Goal: Task Accomplishment & Management: Manage account settings

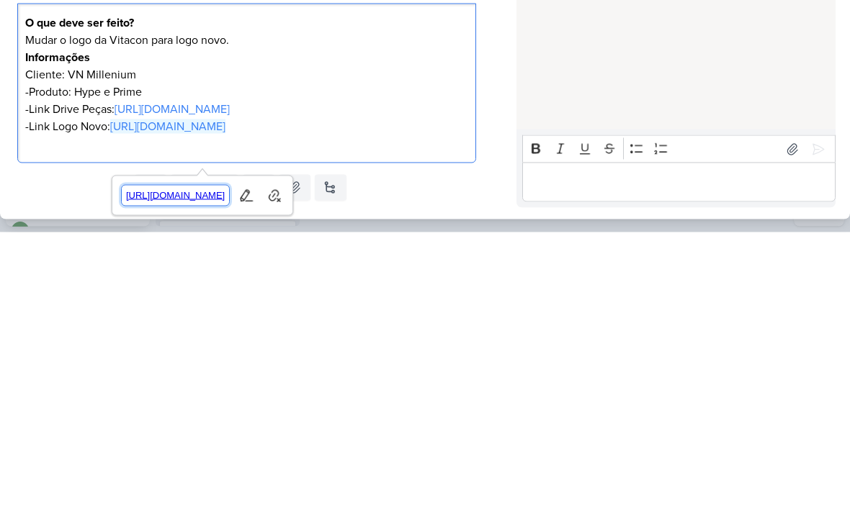
click at [230, 460] on span "[URL][DOMAIN_NAME]" at bounding box center [176, 468] width 108 height 17
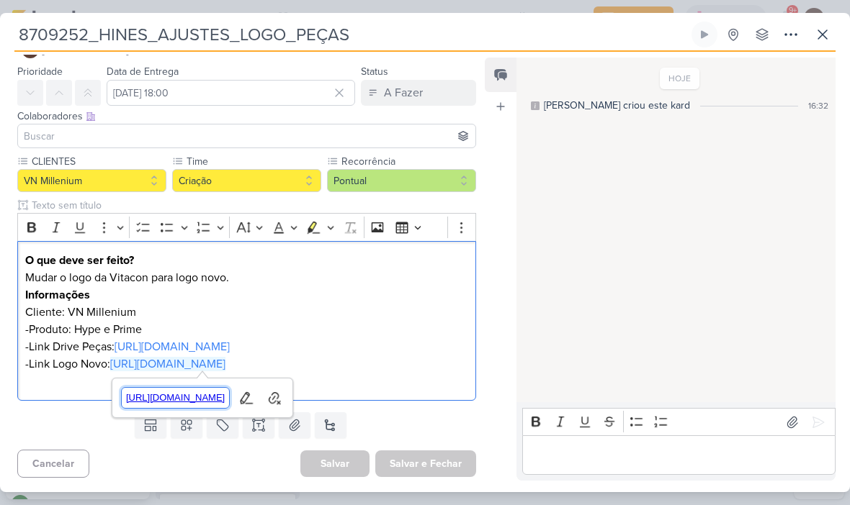
scroll to position [70, 0]
click at [464, 357] on p "-Link Logo Novo: [URL][DOMAIN_NAME]" at bounding box center [246, 364] width 443 height 17
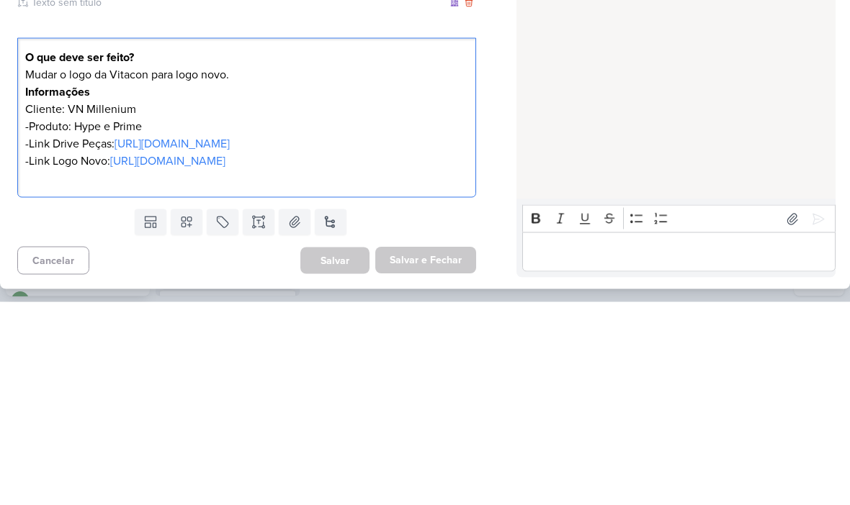
click at [459, 356] on p "-Link Logo Novo: [URL][DOMAIN_NAME] ⁠⁠⁠⁠⁠⁠⁠" at bounding box center [246, 364] width 443 height 17
click at [460, 356] on p "-Link Logo Novo: [URL][DOMAIN_NAME] ⁠⁠⁠⁠⁠⁠⁠" at bounding box center [246, 364] width 443 height 17
click at [459, 356] on p "-Link Logo Novo: [URL][DOMAIN_NAME] ⁠⁠⁠⁠⁠⁠⁠" at bounding box center [246, 364] width 443 height 17
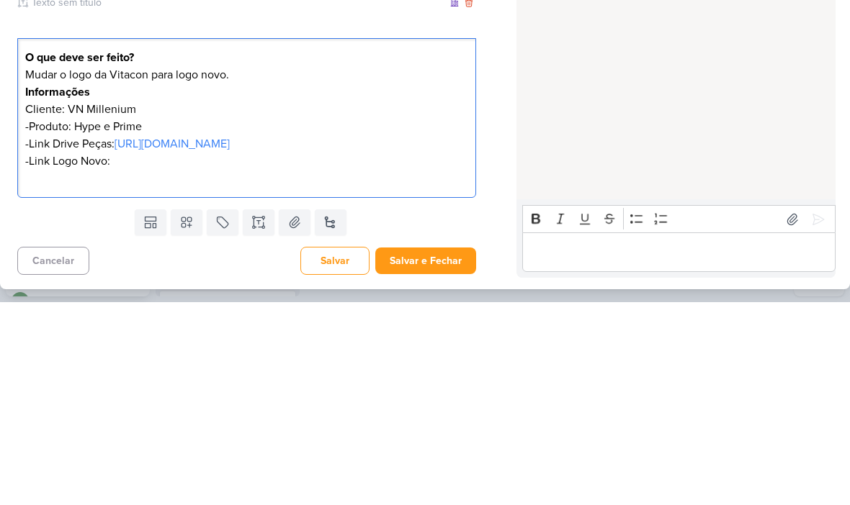
click at [135, 356] on p "-Link Logo Novo:" at bounding box center [246, 364] width 443 height 17
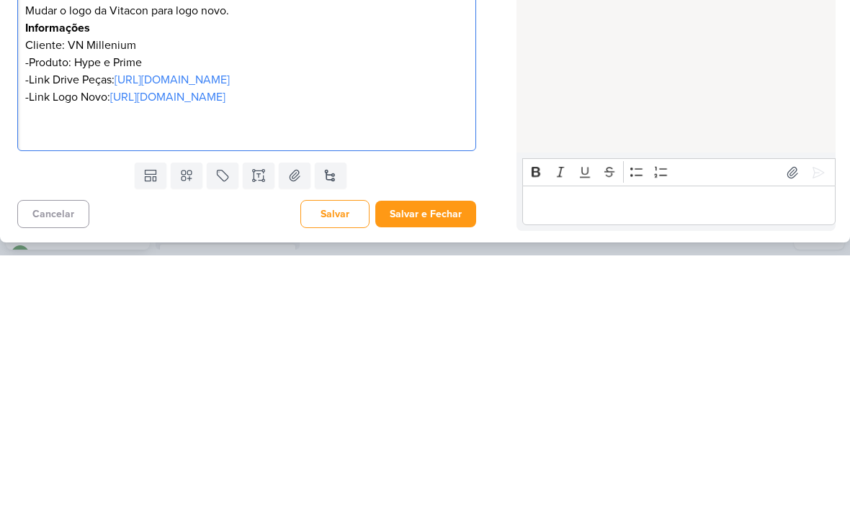
click at [556, 59] on div "HOJE [PERSON_NAME] criou este kard 16:32" at bounding box center [675, 230] width 318 height 343
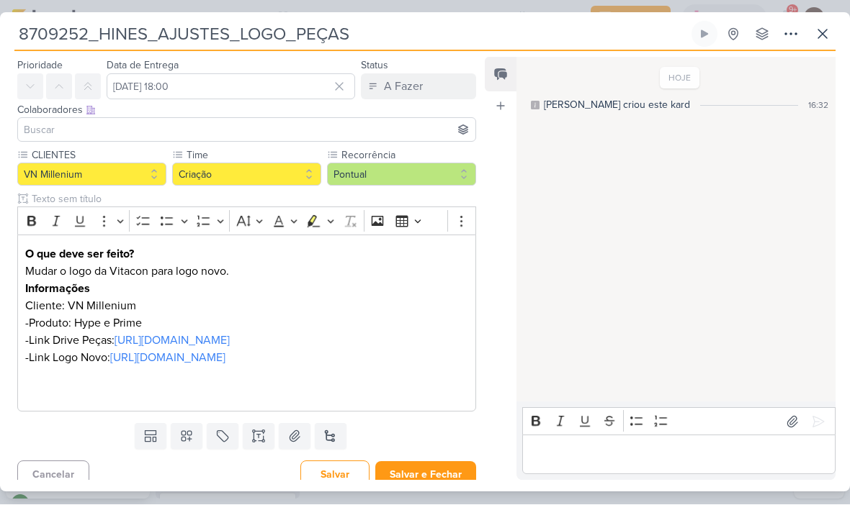
scroll to position [81, 0]
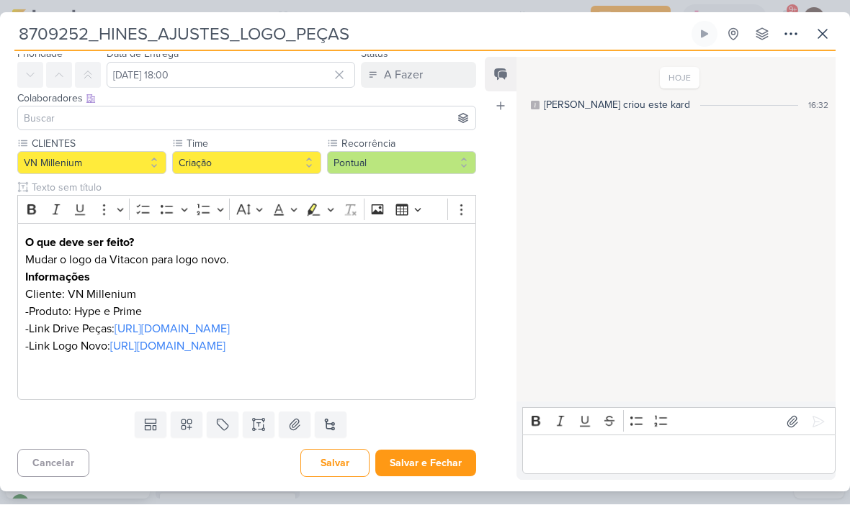
click at [47, 390] on p "Editor editing area: main" at bounding box center [246, 381] width 443 height 17
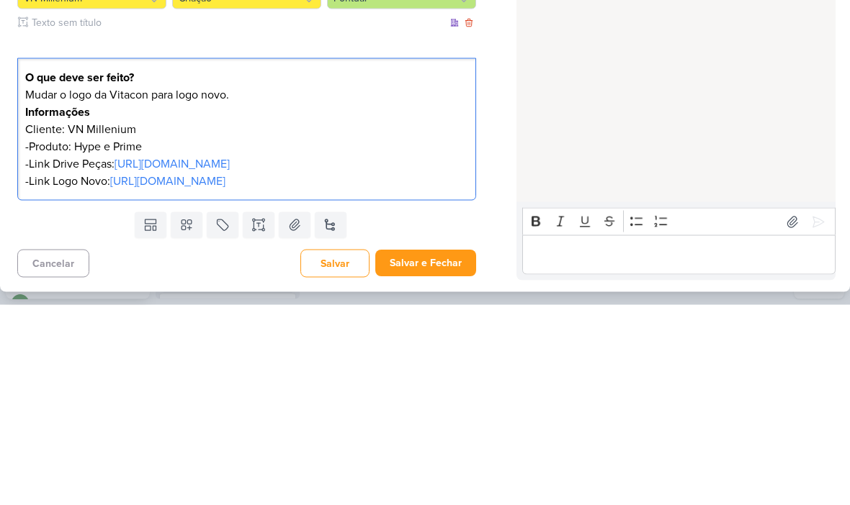
scroll to position [53, 0]
click at [773, 131] on div "HOJE [PERSON_NAME] criou este kard 16:32" at bounding box center [675, 230] width 318 height 343
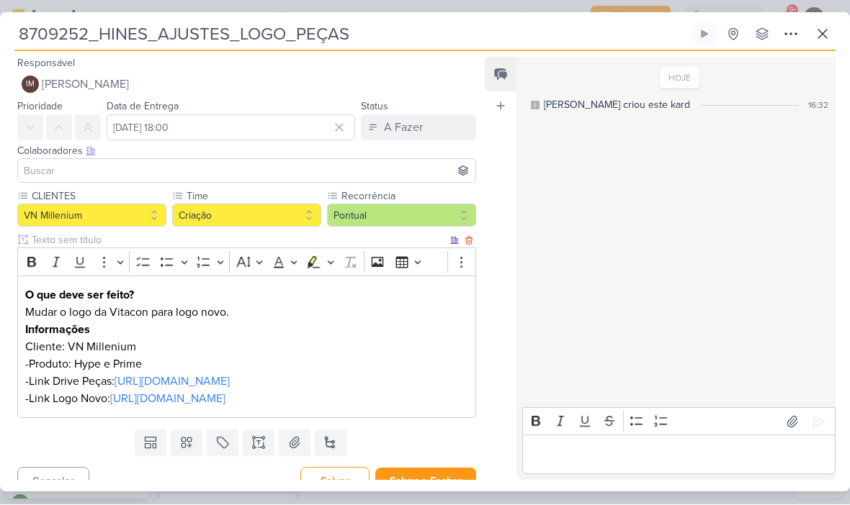
scroll to position [0, 0]
click at [815, 34] on icon at bounding box center [822, 34] width 17 height 17
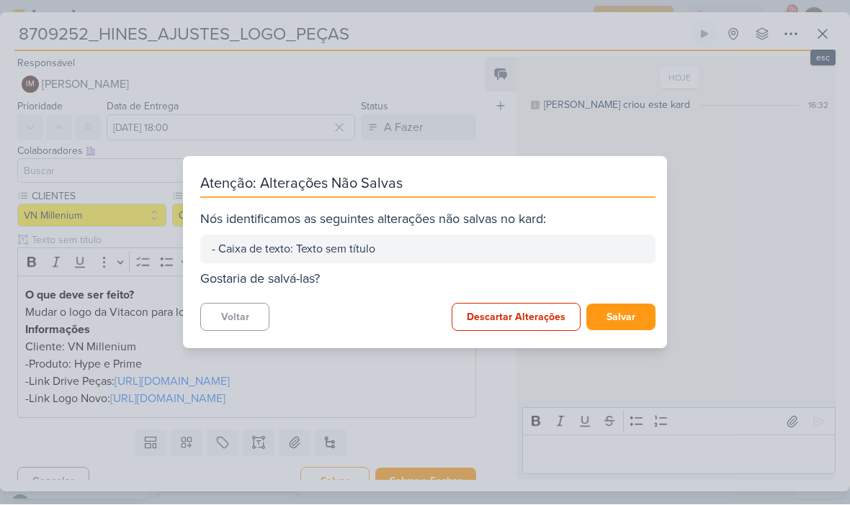
click at [625, 323] on button "Salvar" at bounding box center [620, 318] width 69 height 27
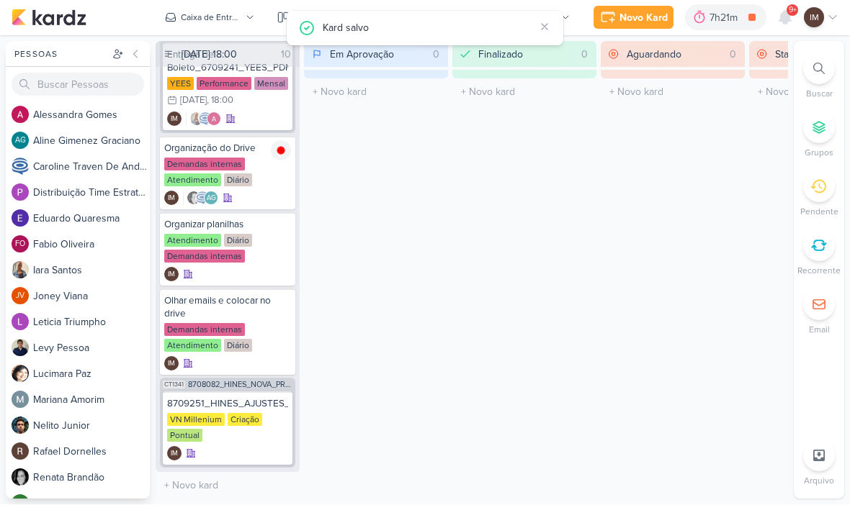
scroll to position [619, 0]
click at [242, 431] on div "VN Millenium Criação Pontual" at bounding box center [227, 429] width 121 height 30
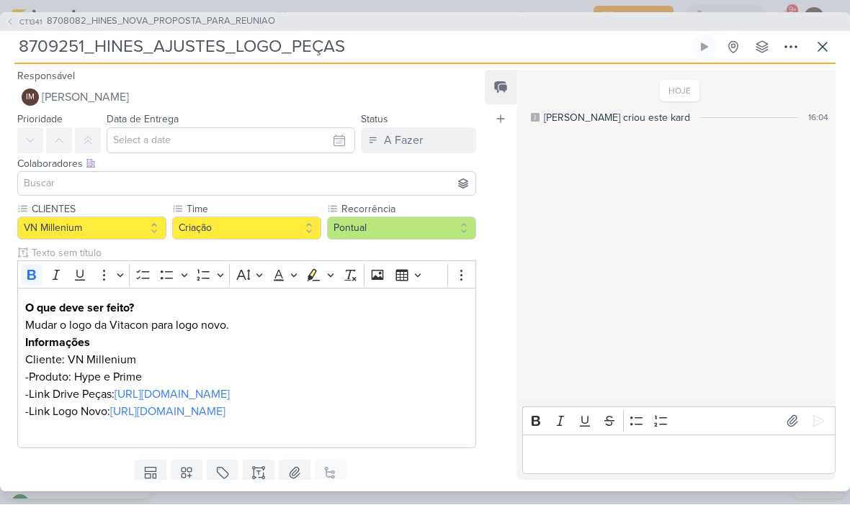
click at [240, 404] on p "-Link Drive Peças: [URL][DOMAIN_NAME]" at bounding box center [246, 395] width 443 height 17
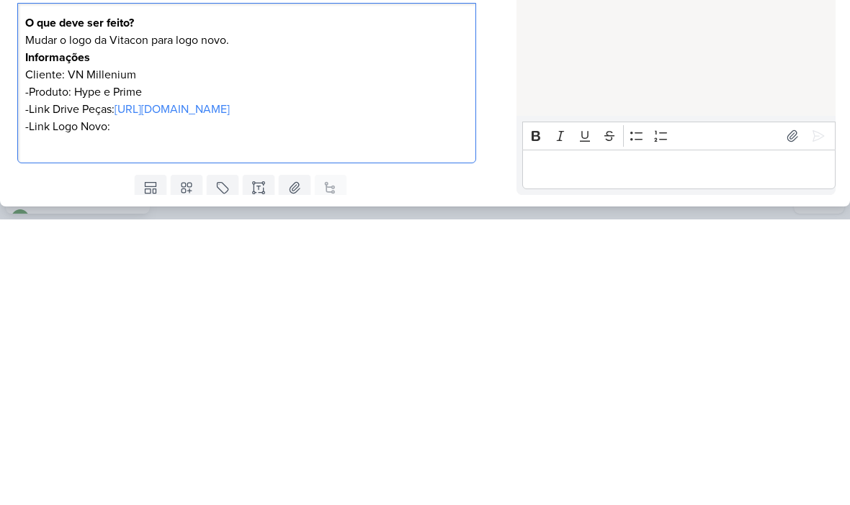
click at [122, 421] on p "Editor editing area: main" at bounding box center [246, 429] width 443 height 17
click at [41, 421] on p "Editor editing area: main" at bounding box center [246, 429] width 443 height 17
click at [32, 421] on p "Editor editing area: main" at bounding box center [246, 429] width 443 height 17
click at [643, 72] on div "HOJE [PERSON_NAME] criou este kard 16:04" at bounding box center [675, 237] width 318 height 330
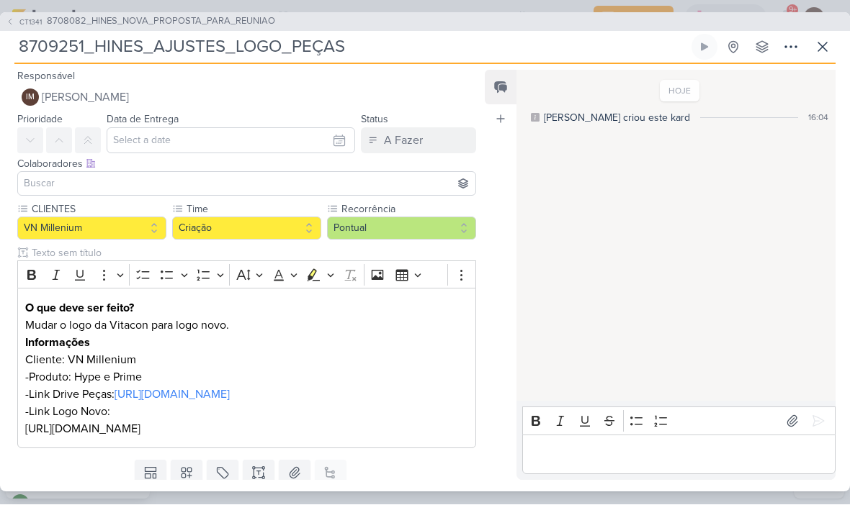
click at [442, 439] on p "[URL][DOMAIN_NAME]" at bounding box center [246, 429] width 443 height 17
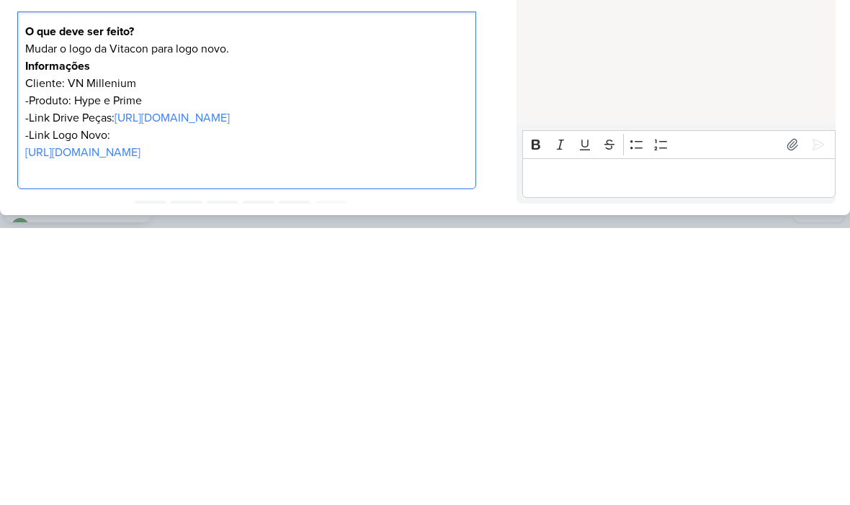
click at [742, 72] on div "HOJE [PERSON_NAME] criou este kard 16:04" at bounding box center [675, 237] width 318 height 330
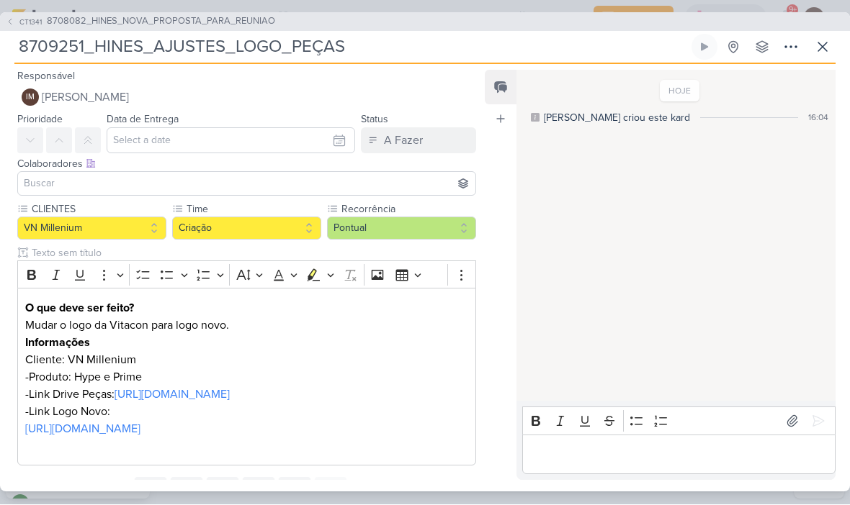
click at [388, 98] on button "IM [PERSON_NAME]" at bounding box center [246, 98] width 459 height 26
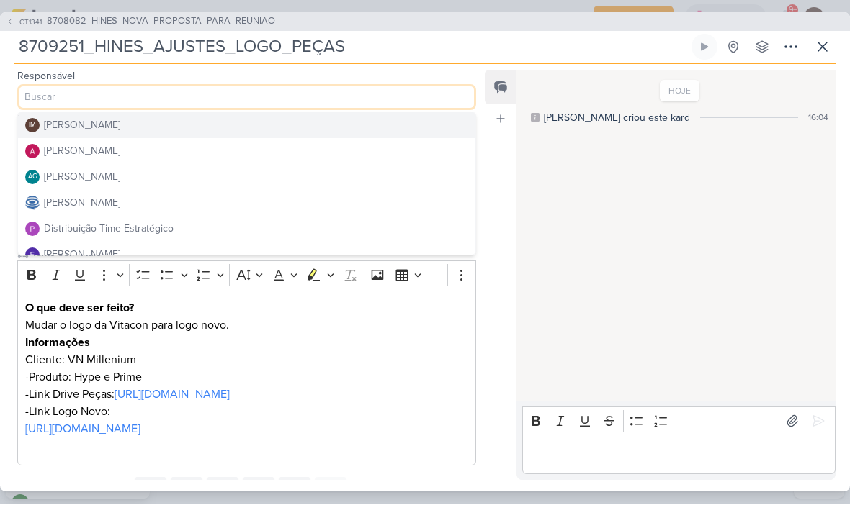
click at [367, 234] on button "Distribuição Time Estratégico" at bounding box center [246, 230] width 457 height 26
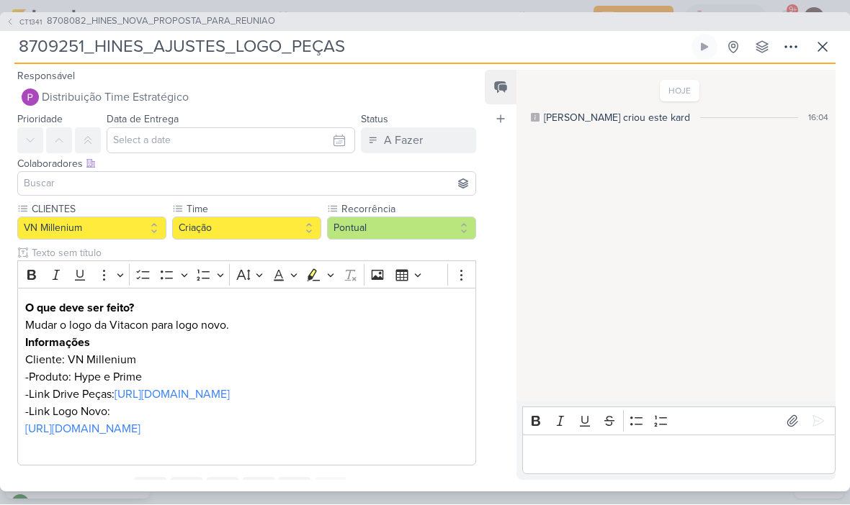
click at [374, 178] on input at bounding box center [246, 184] width 451 height 17
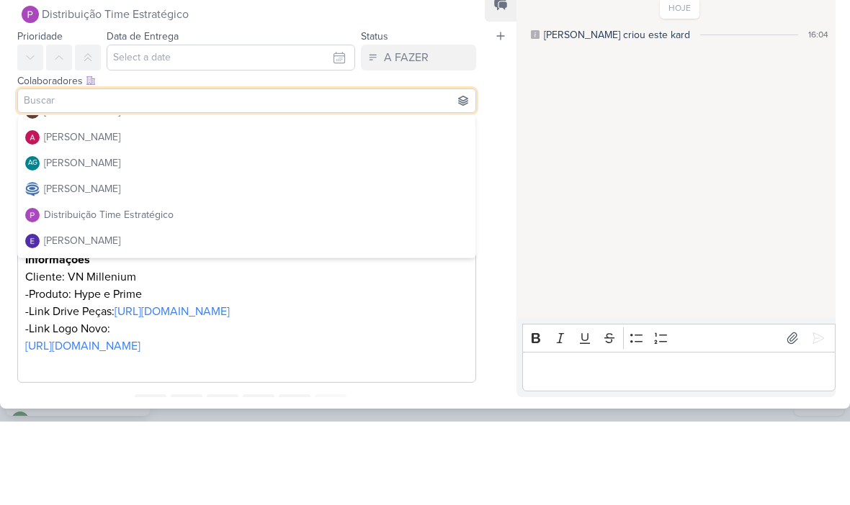
scroll to position [16, 0]
click at [371, 209] on button "[PERSON_NAME]" at bounding box center [246, 222] width 457 height 26
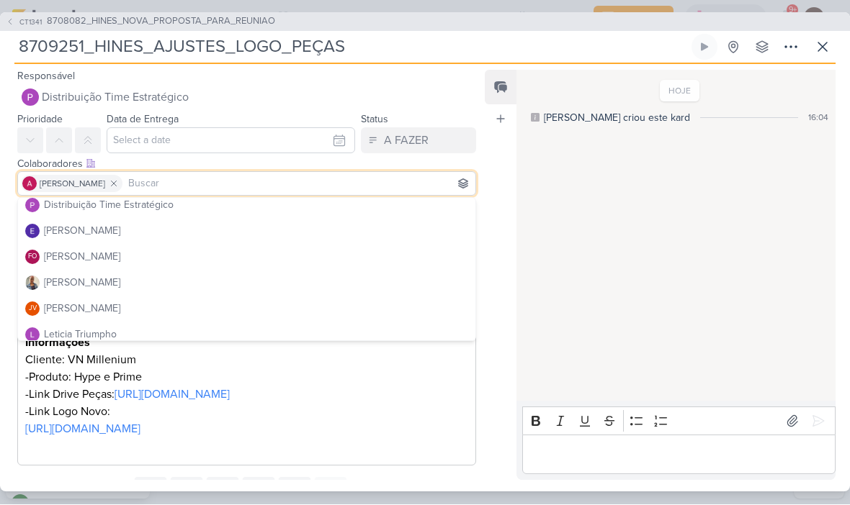
scroll to position [116, 0]
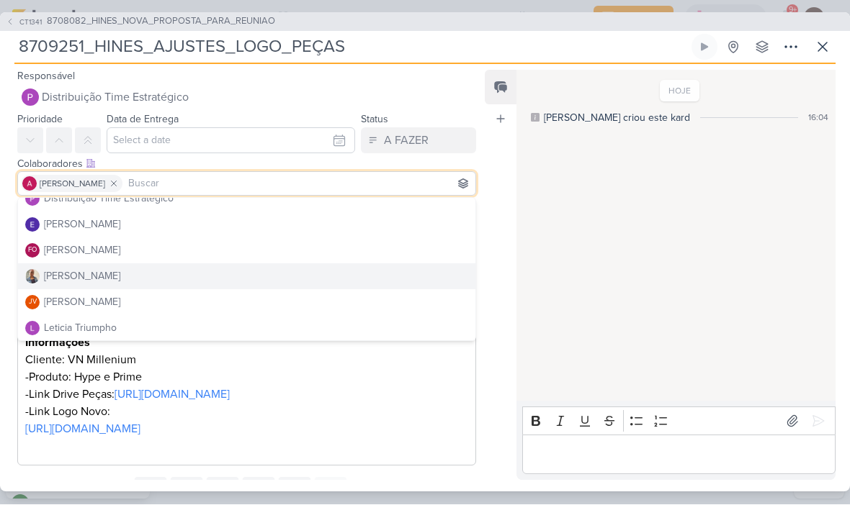
click at [376, 277] on button "[PERSON_NAME]" at bounding box center [246, 277] width 457 height 26
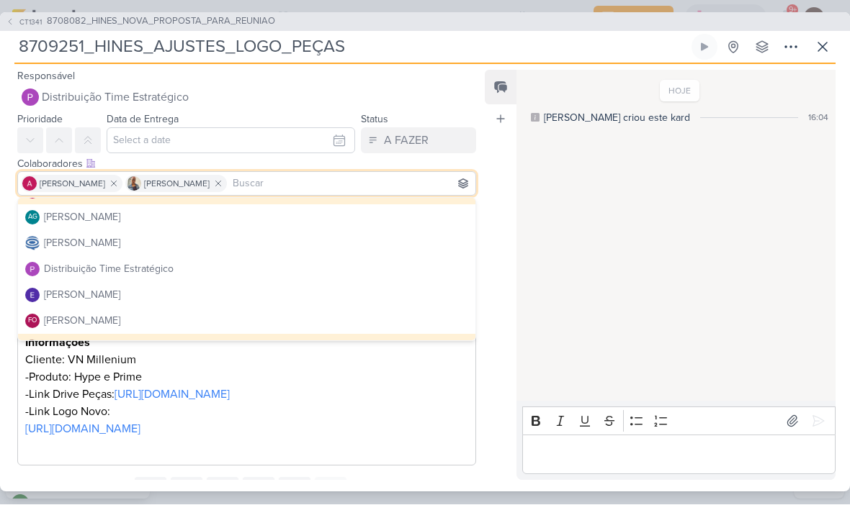
scroll to position [44, 0]
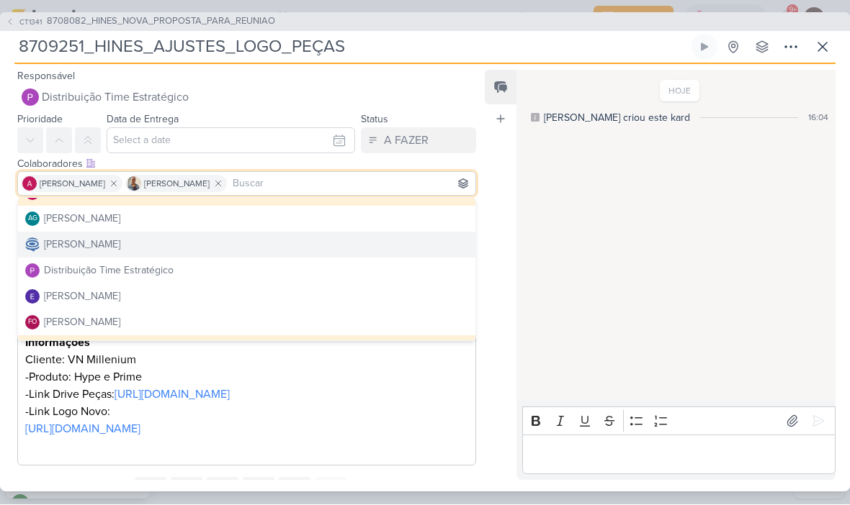
click at [372, 250] on button "[PERSON_NAME]" at bounding box center [246, 246] width 457 height 26
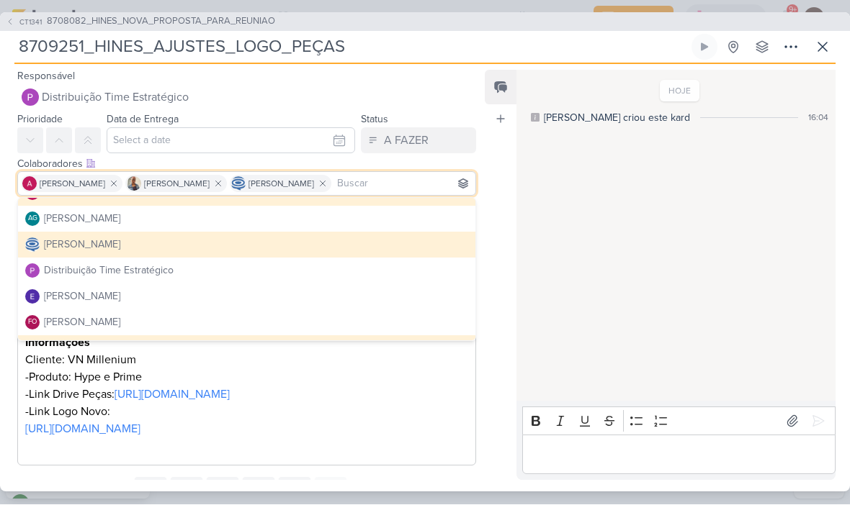
click at [549, 235] on div "HOJE [PERSON_NAME] criou este kard 16:04" at bounding box center [675, 237] width 318 height 330
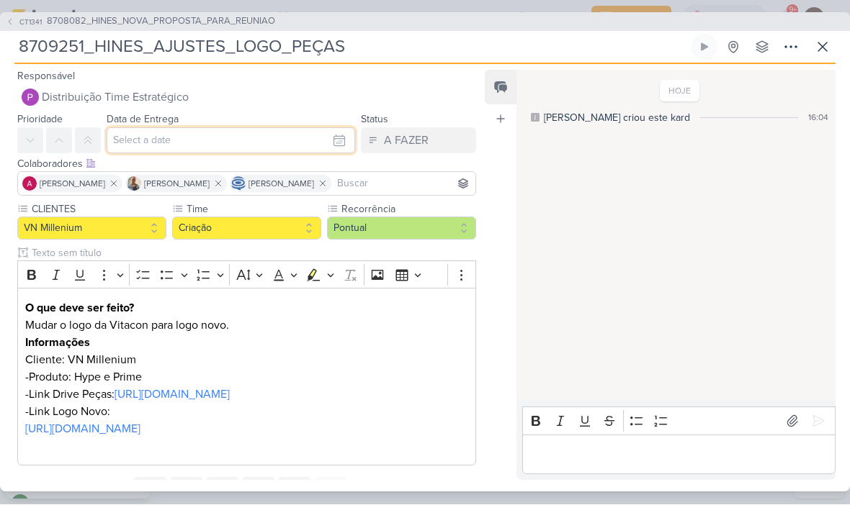
click at [336, 141] on input "text" at bounding box center [231, 141] width 248 height 26
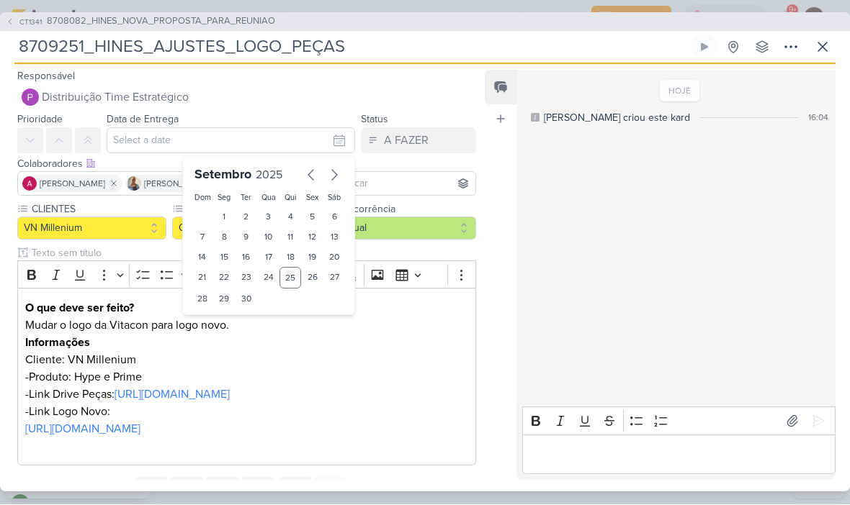
click at [336, 174] on icon "button" at bounding box center [334, 176] width 5 height 10
click at [270, 216] on div "1" at bounding box center [268, 217] width 22 height 20
type input "[DATE] 23:59"
click at [220, 328] on select "00 01 02 03 04 05 06 07 08 09 10 11 12 13 14 15 16 17 18 19 20 21 22 23" at bounding box center [225, 322] width 20 height 17
select select "18"
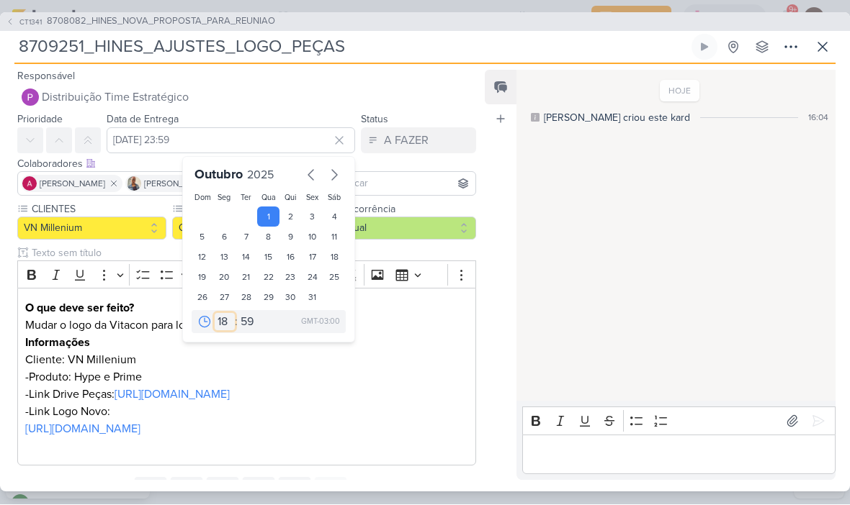
type input "[DATE] 18:59"
click at [251, 315] on select "00 05 10 15 20 25 30 35 40 45 50 55 59" at bounding box center [248, 322] width 20 height 17
select select "0"
type input "[DATE] 18:00"
click at [534, 244] on div "HOJE [PERSON_NAME] criou este kard 16:04" at bounding box center [675, 237] width 318 height 330
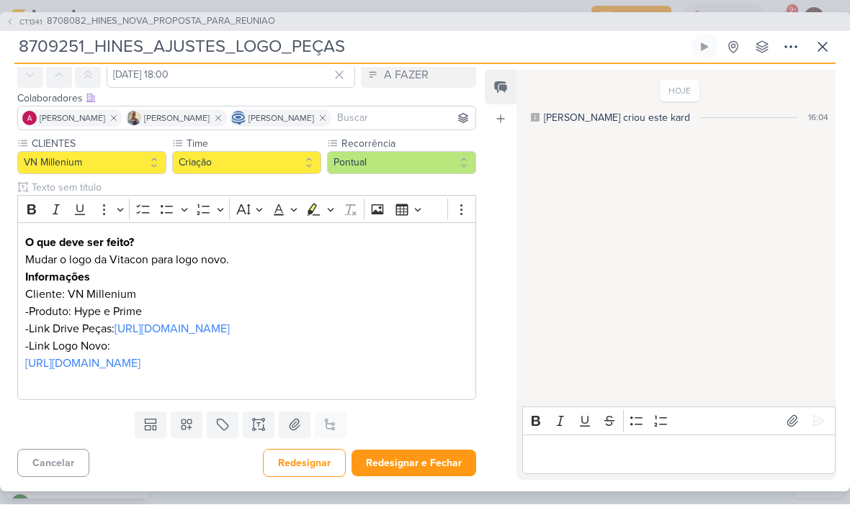
scroll to position [83, 0]
click at [437, 464] on button "Redesignar e Fechar" at bounding box center [413, 464] width 125 height 27
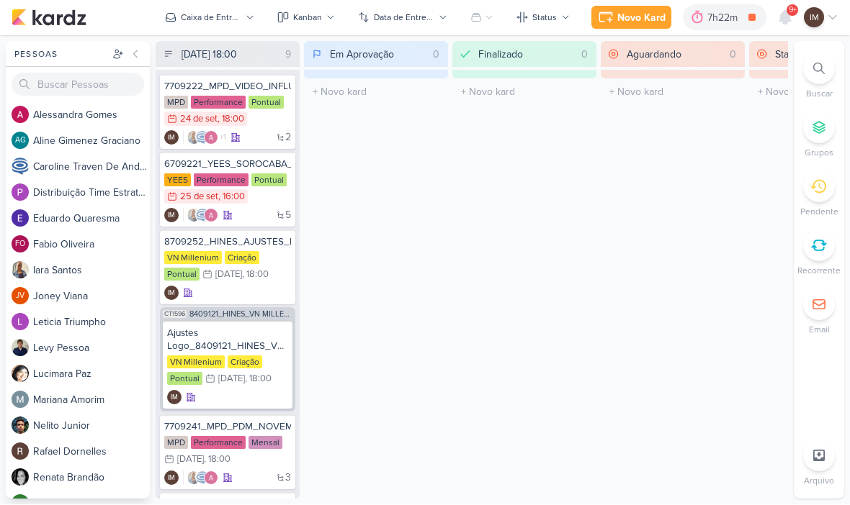
scroll to position [0, 0]
click at [220, 394] on div "IM" at bounding box center [227, 398] width 121 height 14
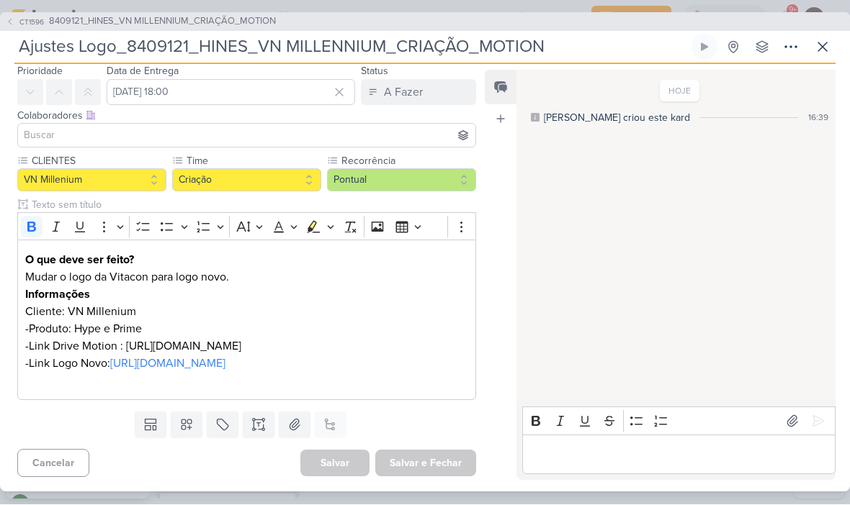
scroll to position [83, 0]
click at [264, 356] on p "-Link Logo Novo: [URL][DOMAIN_NAME]" at bounding box center [246, 364] width 443 height 17
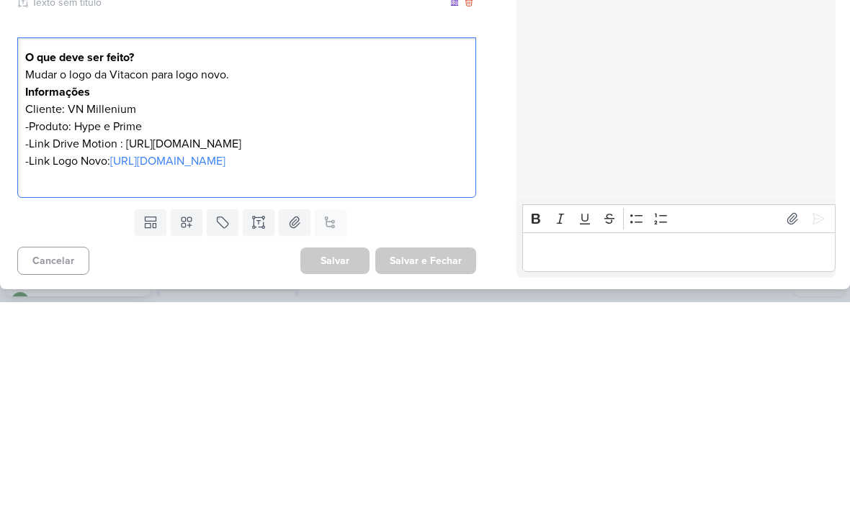
click at [319, 373] on p "Editor editing area: main" at bounding box center [246, 381] width 443 height 17
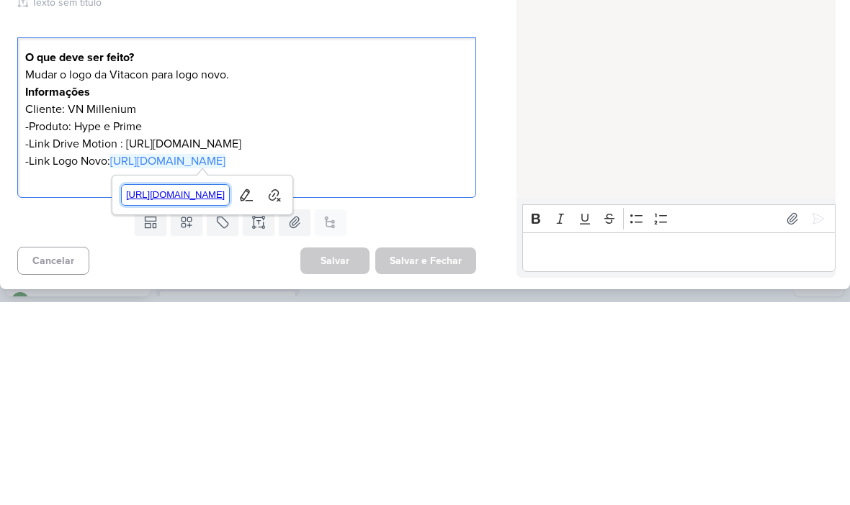
click at [230, 390] on span "[URL][DOMAIN_NAME]" at bounding box center [176, 398] width 108 height 17
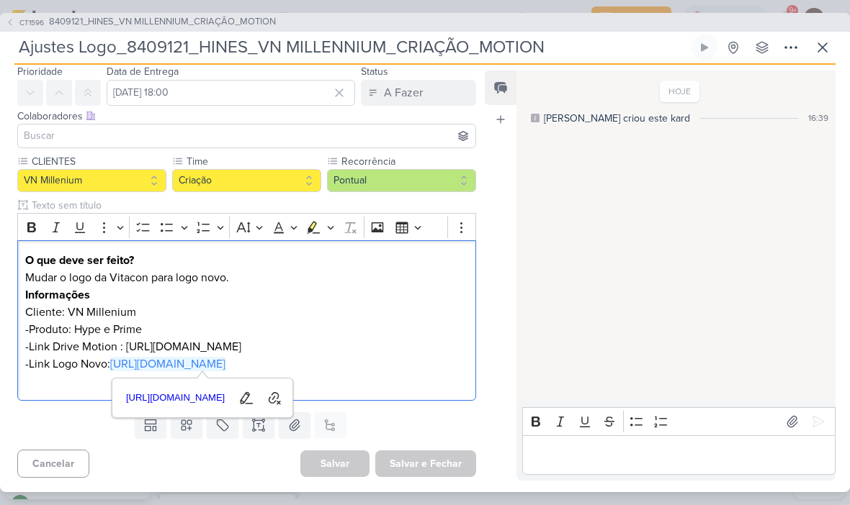
click at [436, 382] on p "Editor editing area: main" at bounding box center [246, 381] width 443 height 17
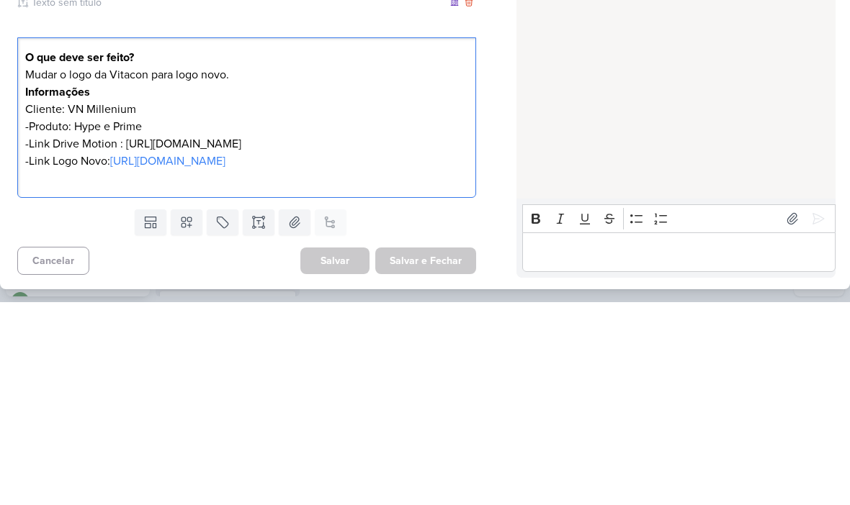
click at [456, 356] on p "-Link Logo Novo: [URL][DOMAIN_NAME]" at bounding box center [246, 364] width 443 height 17
click at [453, 356] on p "-Link Logo Novo: [URL][DOMAIN_NAME]" at bounding box center [246, 364] width 443 height 17
click at [459, 356] on p "-Link Logo Novo: [URL][DOMAIN_NAME]" at bounding box center [246, 364] width 443 height 17
click at [135, 356] on p "-Link Logo Novo:" at bounding box center [246, 364] width 443 height 17
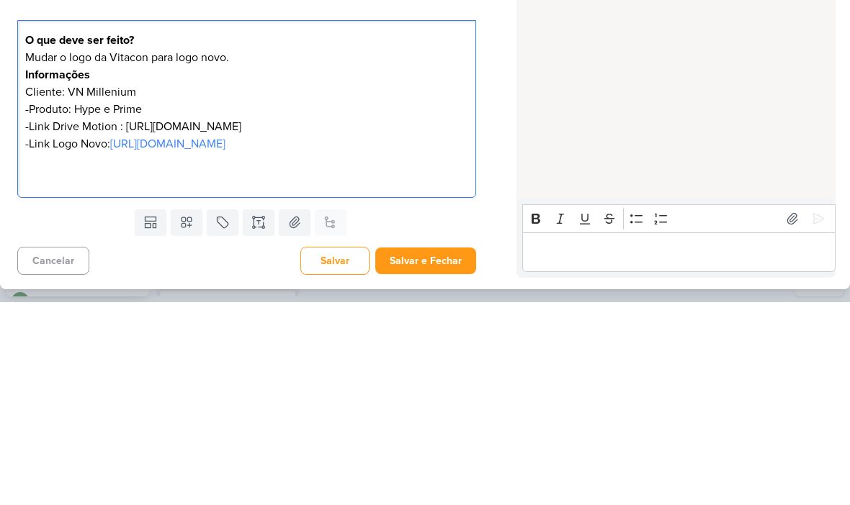
click at [642, 133] on div "HOJE [PERSON_NAME] criou este kard 16:39" at bounding box center [675, 237] width 318 height 330
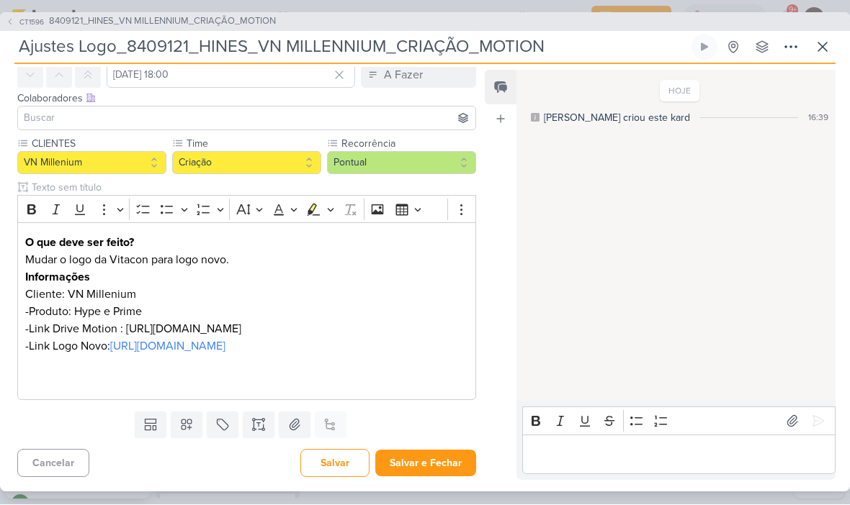
click at [201, 390] on p "Editor editing area: main" at bounding box center [246, 381] width 443 height 17
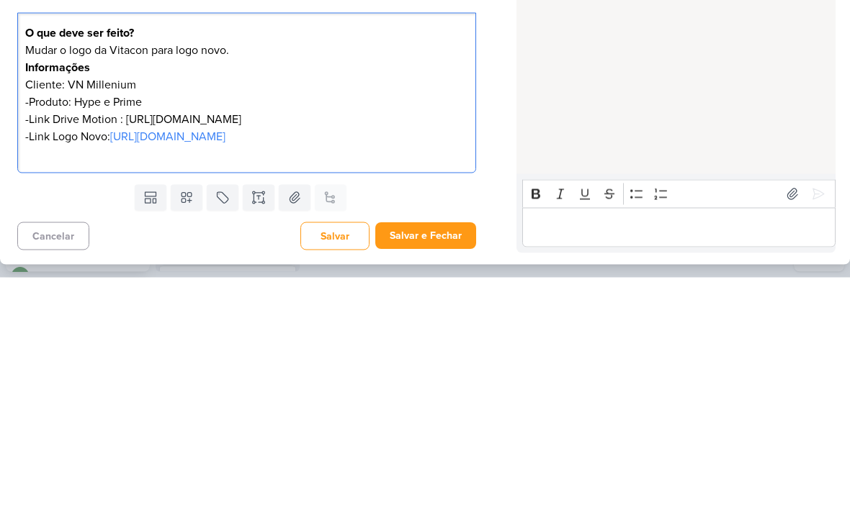
click at [697, 78] on div "HOJE [PERSON_NAME] criou este kard 16:39" at bounding box center [675, 237] width 318 height 330
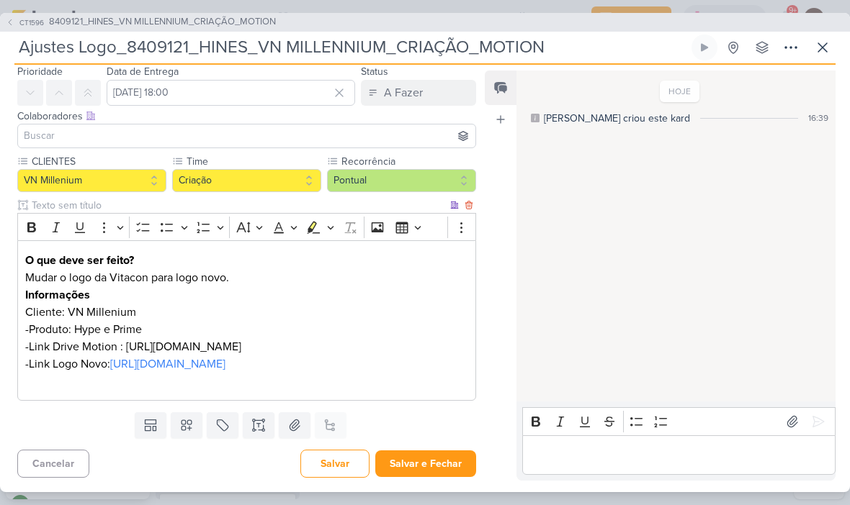
scroll to position [83, 0]
click at [445, 469] on button "Salvar e Fechar" at bounding box center [425, 464] width 101 height 27
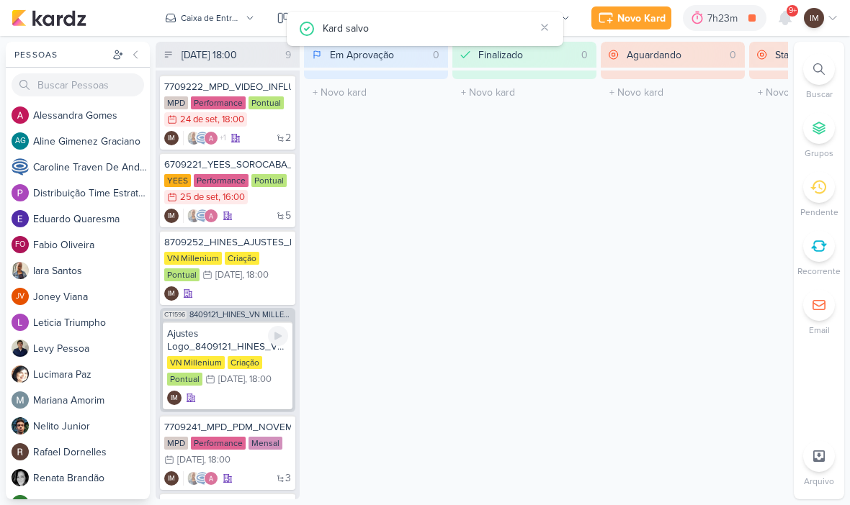
click at [227, 392] on div "IM" at bounding box center [227, 398] width 121 height 14
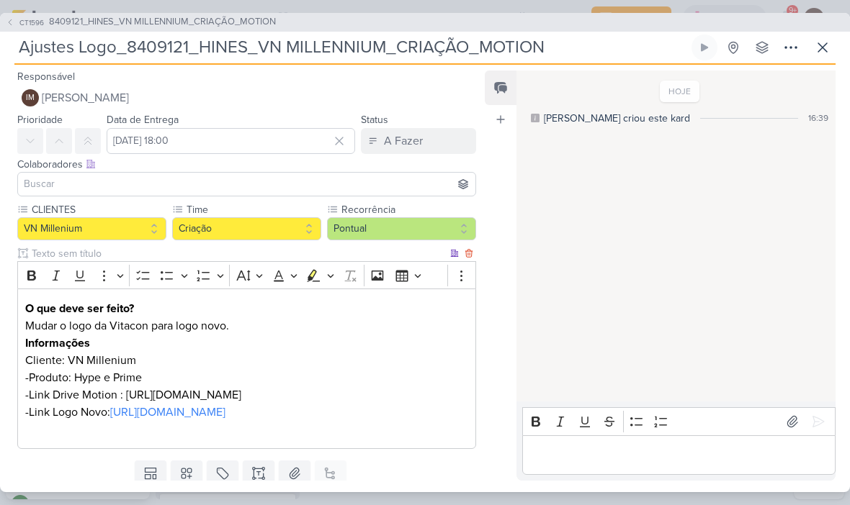
scroll to position [0, 0]
click at [268, 100] on button "IM [PERSON_NAME]" at bounding box center [246, 98] width 459 height 26
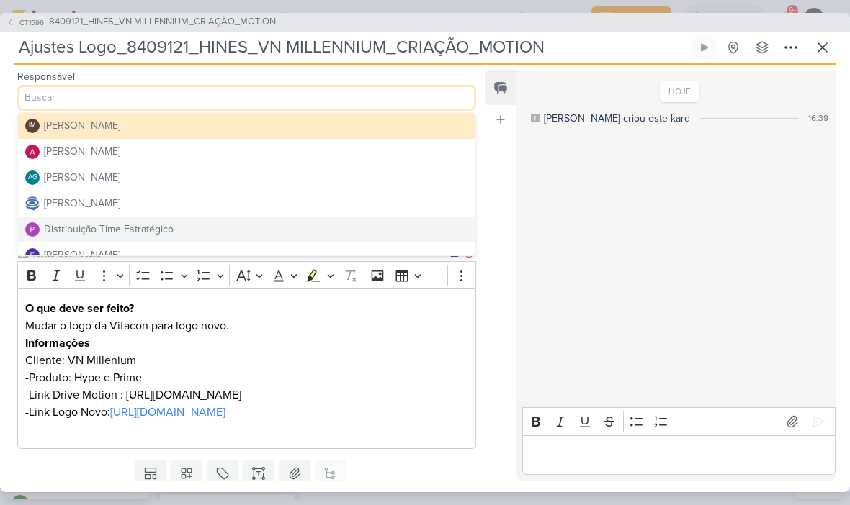
click at [229, 233] on button "Distribuição Time Estratégico" at bounding box center [246, 230] width 457 height 26
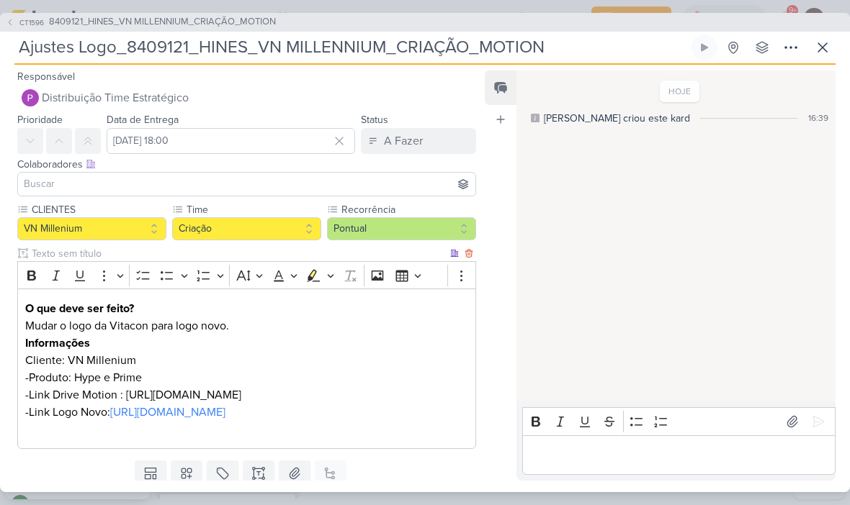
click at [241, 181] on input at bounding box center [246, 184] width 451 height 17
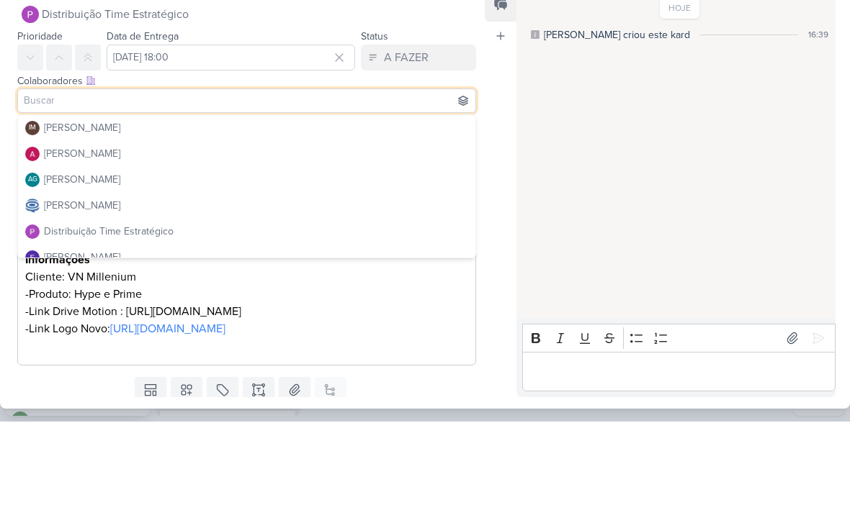
click at [230, 225] on button "[PERSON_NAME]" at bounding box center [246, 238] width 457 height 26
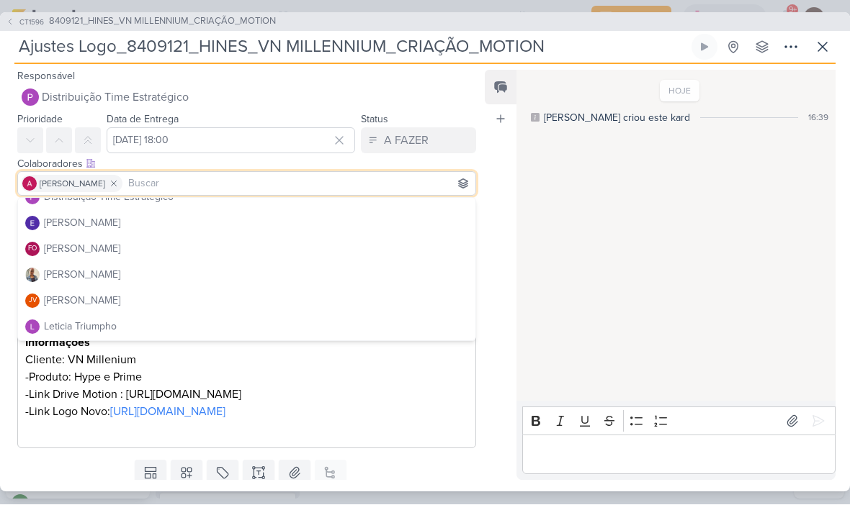
scroll to position [120, 0]
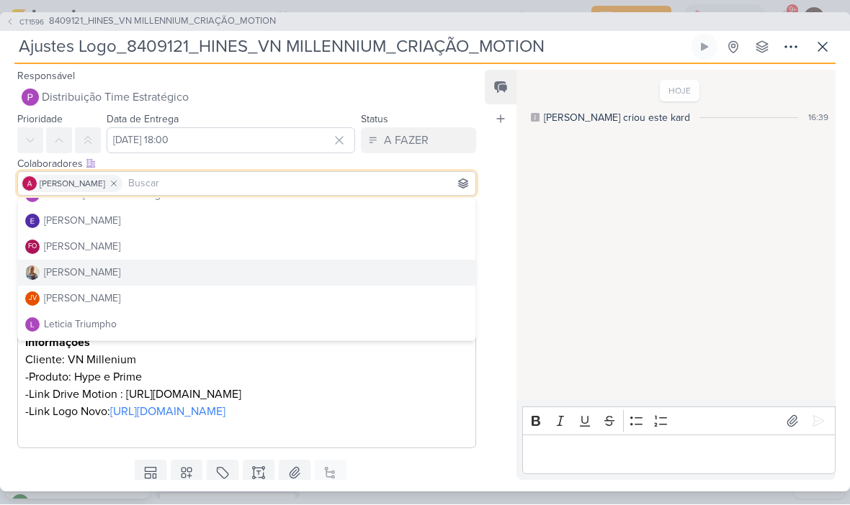
click at [188, 276] on button "[PERSON_NAME]" at bounding box center [246, 274] width 457 height 26
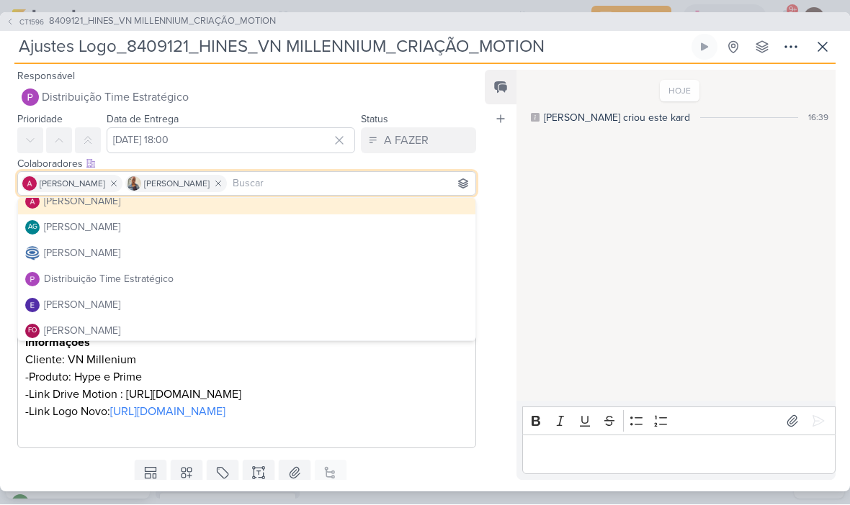
scroll to position [34, 0]
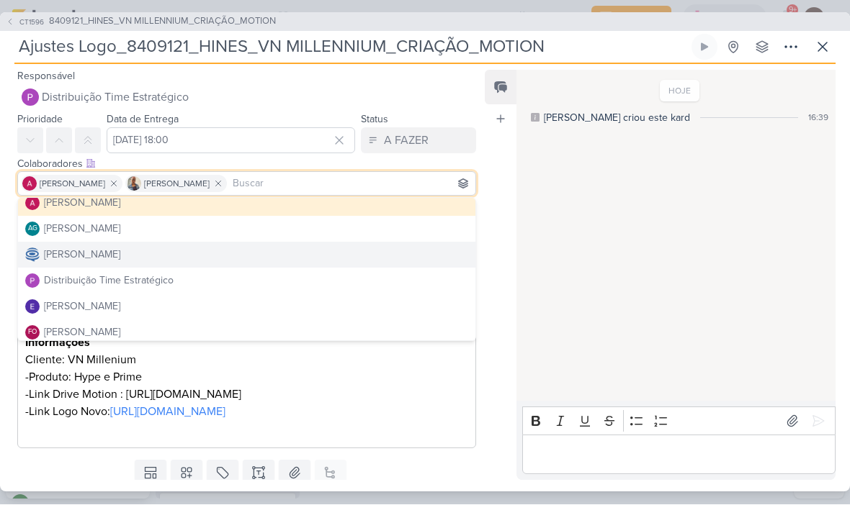
click at [218, 262] on button "[PERSON_NAME]" at bounding box center [246, 256] width 457 height 26
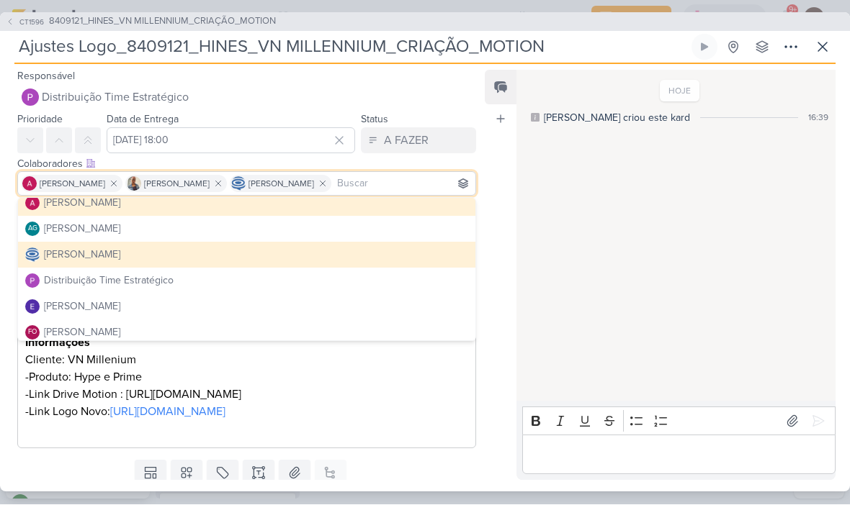
click at [568, 235] on div "HOJE [PERSON_NAME] criou este kard 16:39" at bounding box center [675, 237] width 318 height 330
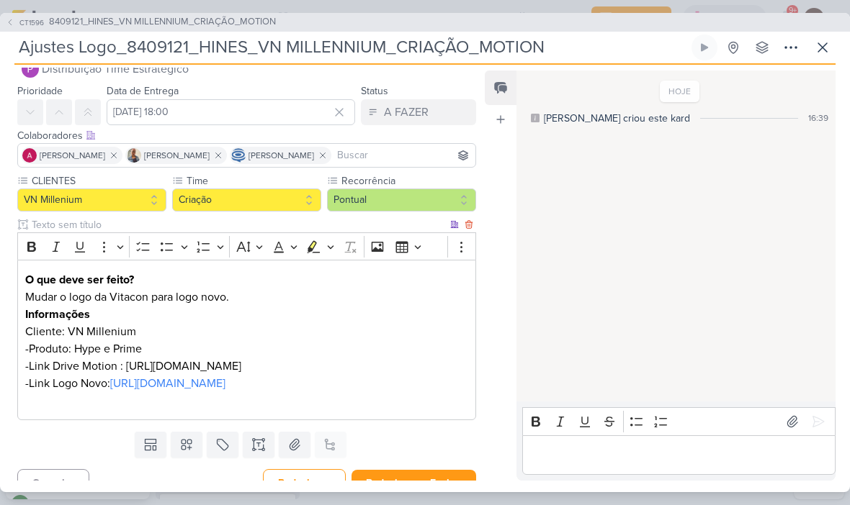
scroll to position [0, 0]
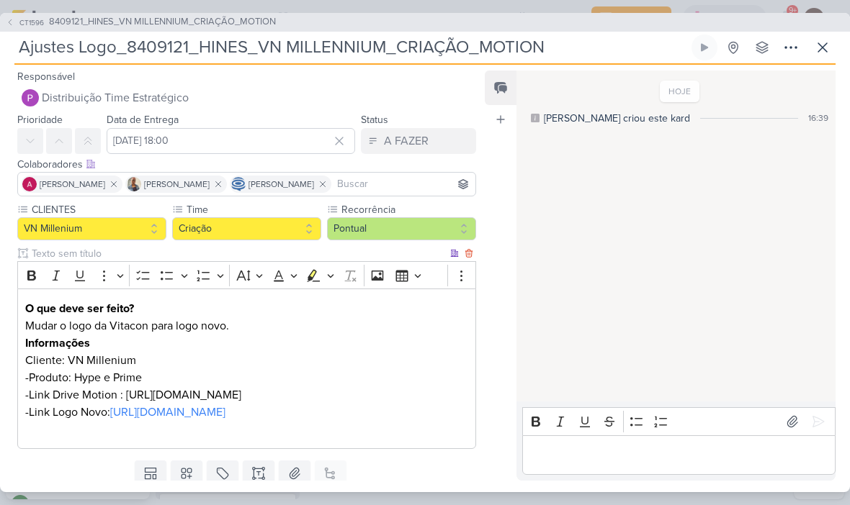
click at [107, 48] on input "Ajustes Logo_8409121_HINES_VN MILLENNIUM_CRIAÇÃO_MOTION" at bounding box center [351, 48] width 674 height 26
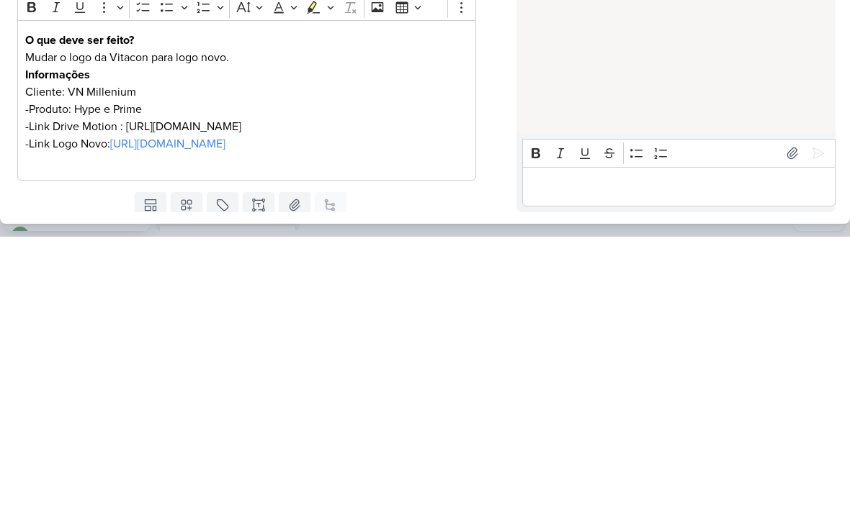
click at [394, 369] on p "-Produto: Hype e Prime" at bounding box center [246, 377] width 443 height 17
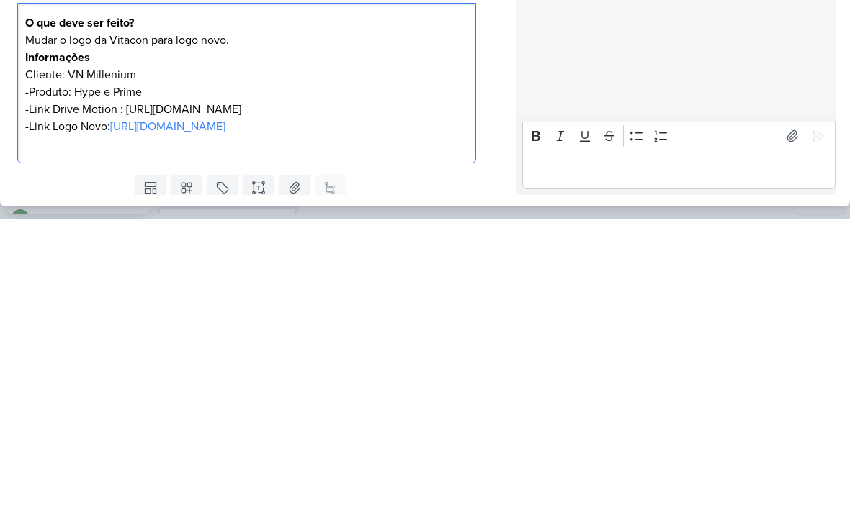
click at [218, 318] on p "Mudar o logo da Vitacon para logo novo." at bounding box center [246, 326] width 443 height 17
click at [215, 318] on p "Mudar o logo da Vitacon para logo novo." at bounding box center [246, 326] width 443 height 17
click at [212, 318] on p "Fazer alguns ajustes na versão horizontal" at bounding box center [246, 326] width 443 height 17
click at [348, 335] on p "Informações" at bounding box center [246, 343] width 443 height 17
click at [338, 335] on p "Informações" at bounding box center [246, 343] width 443 height 17
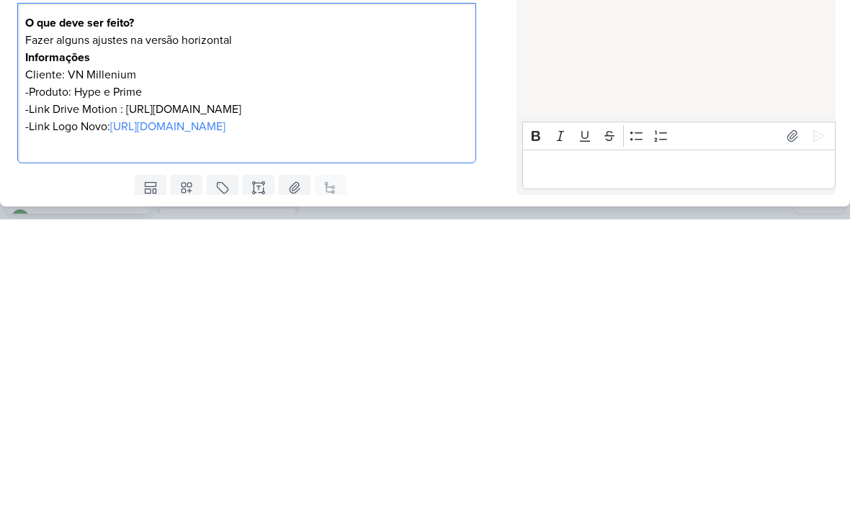
click at [303, 318] on p "Fazer alguns ajustes na versão horizontal" at bounding box center [246, 326] width 443 height 17
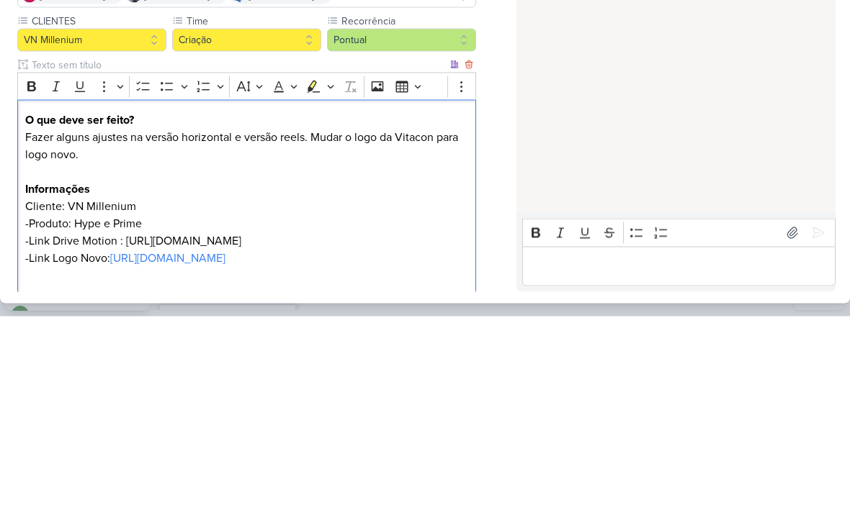
click at [42, 352] on p "Editor editing area: main" at bounding box center [246, 360] width 443 height 17
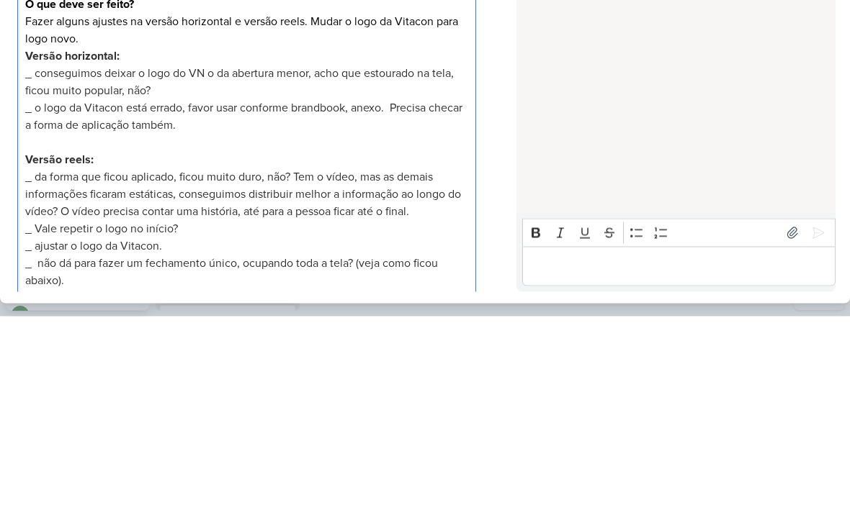
scroll to position [112, 0]
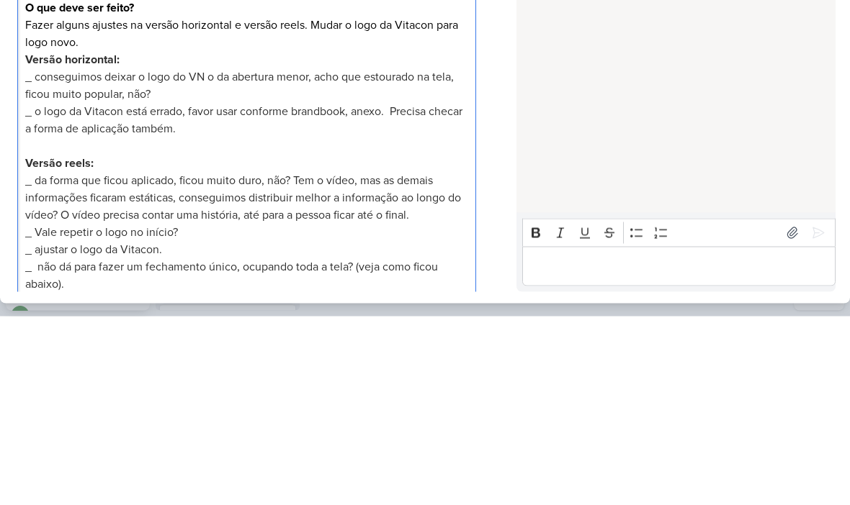
click at [336, 258] on span "_ conseguimos deixar o logo do VN o da abertura menor, acho que estourado na te…" at bounding box center [239, 274] width 428 height 32
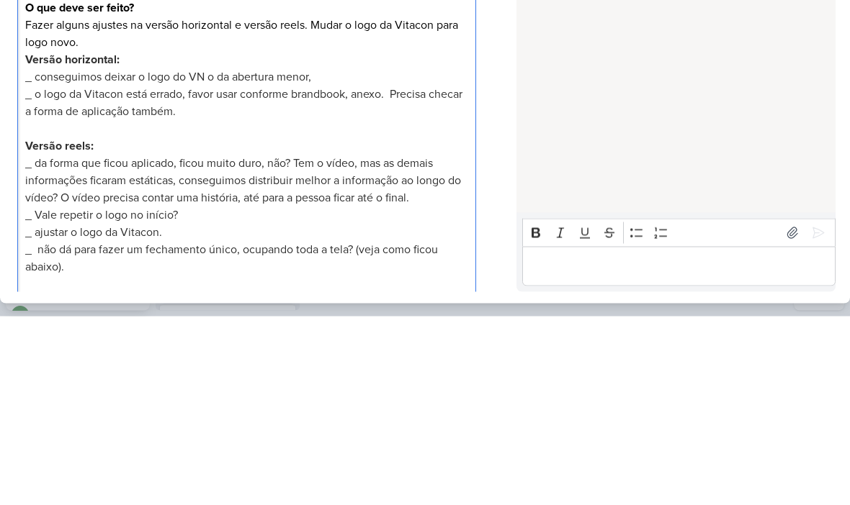
click at [81, 258] on span "_ conseguimos deixar o logo do VN o da abertura menor," at bounding box center [168, 265] width 286 height 14
click at [58, 276] on span "_ o logo da Vitacon está errado, favor usar conforme brandbook, anexo. Precisa …" at bounding box center [243, 292] width 437 height 32
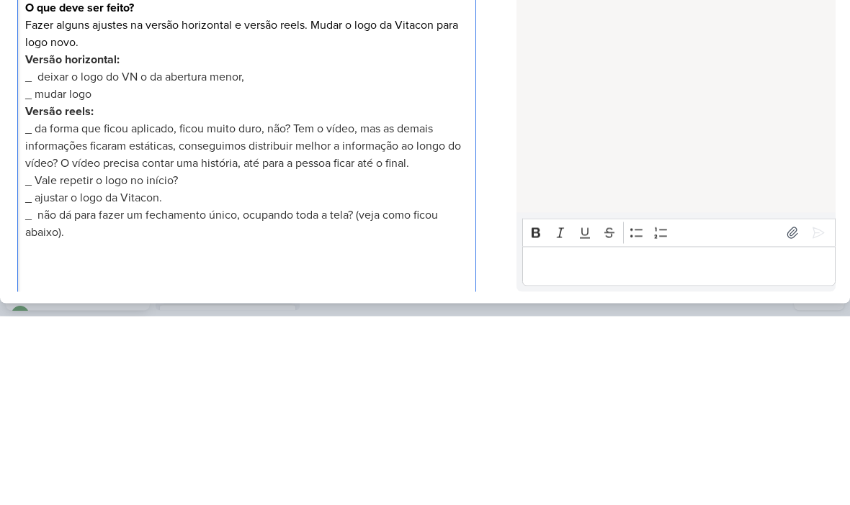
click at [61, 276] on span "_ mudar logo" at bounding box center [58, 283] width 66 height 14
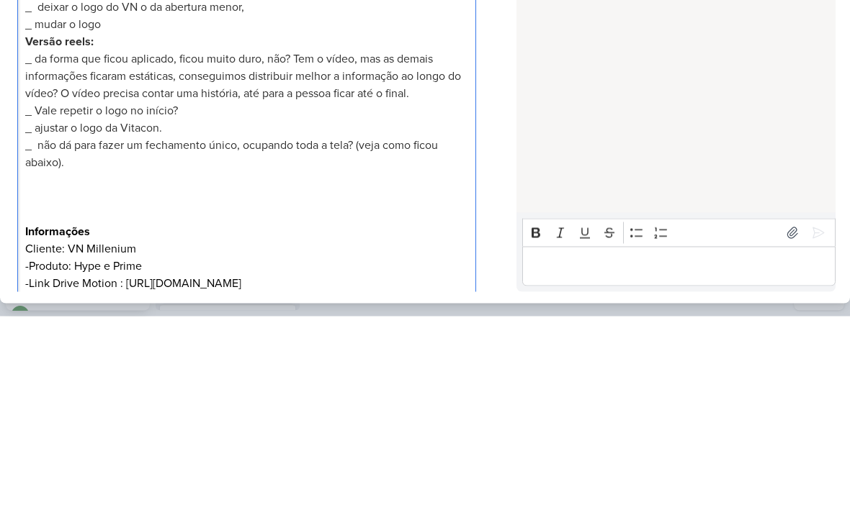
click at [230, 240] on span "_ da forma que ficou aplicado, ficou muito duro, não? Tem o vídeo, mas as demai…" at bounding box center [243, 264] width 436 height 49
click at [222, 240] on span "_ da forma que ficou aplicado, ficou muito duro, não? Tem o vídeo, mas as demai…" at bounding box center [243, 264] width 436 height 49
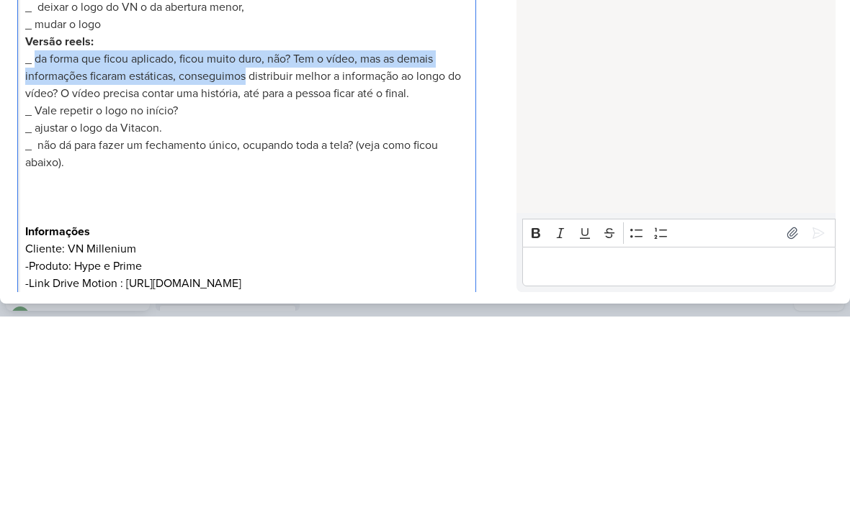
copy span "da forma que ficou aplicado, ficou muito duro, não? Tem o vídeo, mas as demais …"
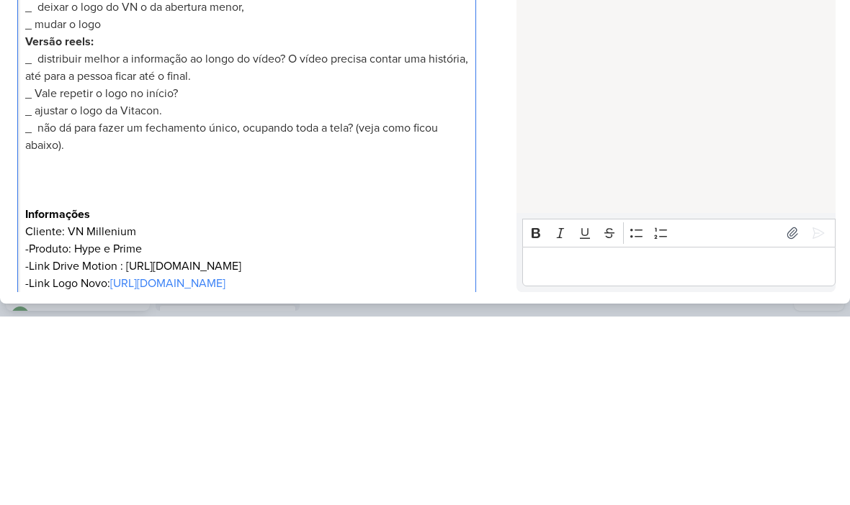
click at [281, 240] on span "_ distribuir melhor a informação ao longo do vídeo? O vídeo precisa contar uma …" at bounding box center [246, 256] width 443 height 32
click at [229, 240] on span "_ distribuir melhor a informação ao longo do vídeo. O vídeo precisa contar uma …" at bounding box center [245, 256] width 441 height 32
click at [76, 240] on span "_ distribuir melhor a informação ao longo do vídeo. O vídeo precisa contar uma …" at bounding box center [245, 256] width 441 height 32
click at [74, 240] on span "_ distribuir melhor a informação ao longo do vídeo. O vídeo precisa contar uma …" at bounding box center [245, 256] width 441 height 32
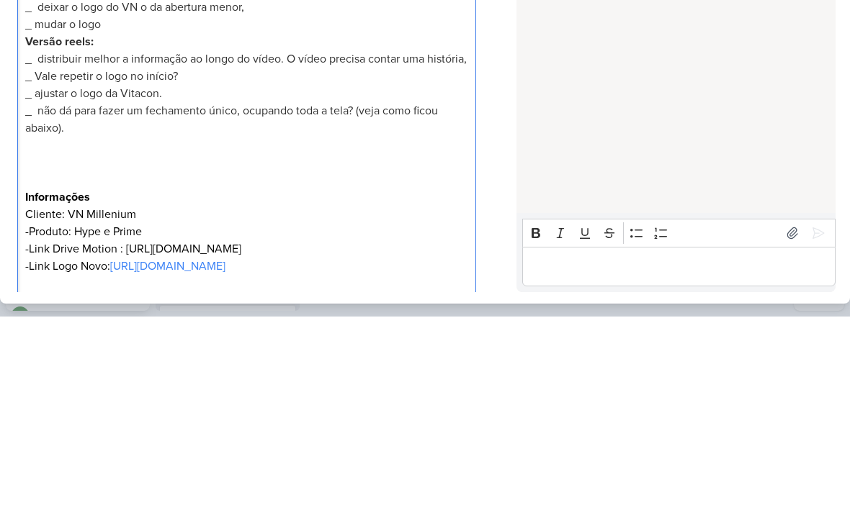
click at [89, 239] on p "_ distribuir melhor a informação ao longo do vídeo. O vídeo precisa contar uma …" at bounding box center [246, 247] width 443 height 17
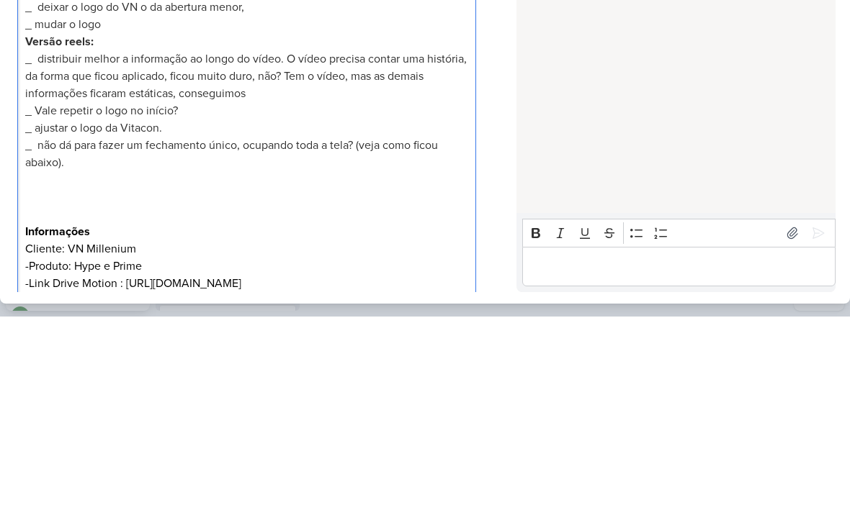
click at [76, 240] on span "_ distribuir melhor a informação ao longo do vídeo. O vídeo precisa contar uma …" at bounding box center [245, 264] width 441 height 49
click at [75, 240] on span "_ distribuir melhor a informação ao longo do vídeo. O vídeo precisa contar uma …" at bounding box center [245, 264] width 441 height 49
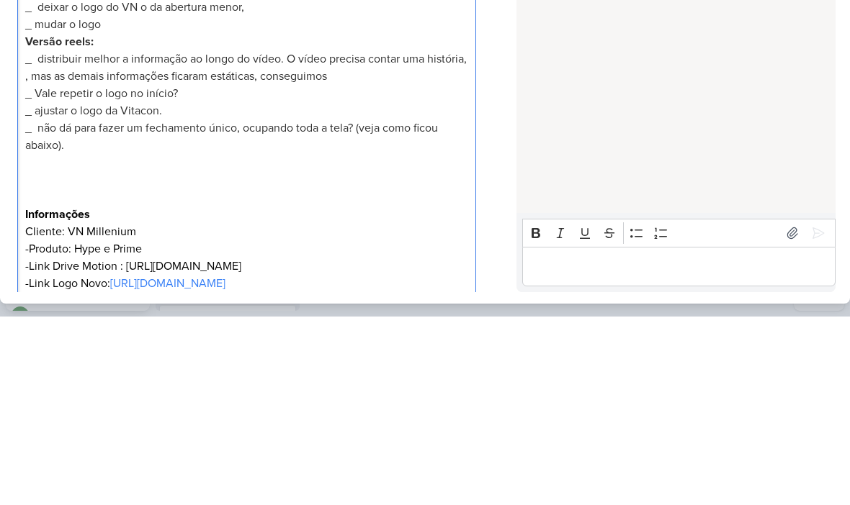
click at [88, 240] on span "_ distribuir melhor a informação ao longo do vídeo. O vídeo precisa contar uma …" at bounding box center [245, 256] width 441 height 32
click at [90, 240] on span "_ distribuir melhor a informação ao longo do vídeo. O vídeo precisa contar uma …" at bounding box center [245, 256] width 441 height 32
click at [33, 275] on span "_ Vale repetir o logo no início?" at bounding box center [101, 282] width 153 height 14
click at [34, 274] on p "_ Vale repetir o logo no início?" at bounding box center [246, 282] width 443 height 17
click at [155, 275] on span "_ Vale repetir o logo no início?" at bounding box center [101, 282] width 153 height 14
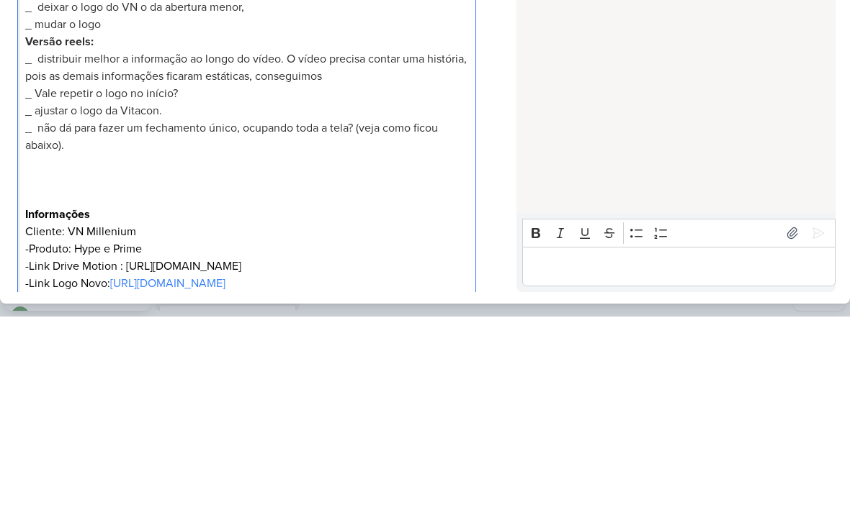
click at [50, 275] on span "_ Vale repetir o logo no início?" at bounding box center [101, 282] width 153 height 14
click at [47, 275] on span "_ Vale repetir o logo no início?" at bounding box center [101, 282] width 153 height 14
click at [45, 292] on span "_ ajustar o logo da Vitacon." at bounding box center [93, 299] width 137 height 14
click at [48, 292] on span "_ ajustar o logo da Vitacon." at bounding box center [93, 299] width 137 height 14
copy span "ajustar o logo da Vitacon."
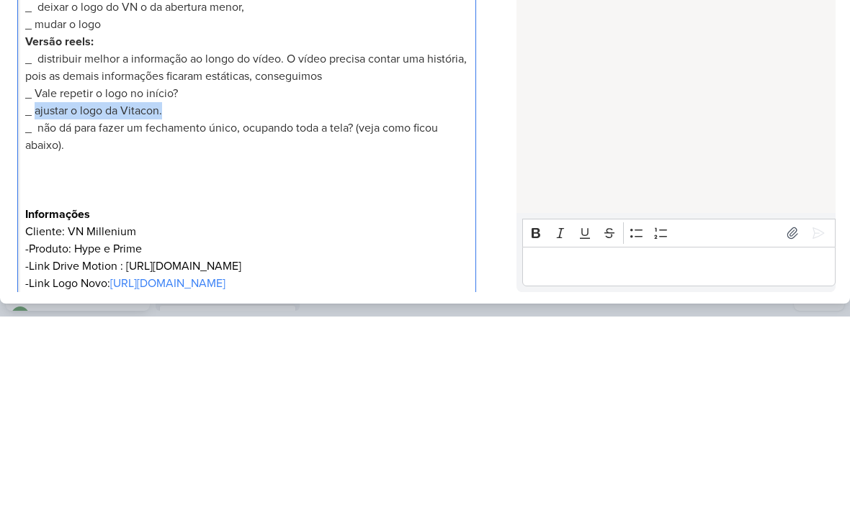
click at [76, 206] on span "_ mudar o logo" at bounding box center [63, 213] width 76 height 14
click at [48, 206] on span "_ mudar o logo" at bounding box center [63, 213] width 76 height 14
click at [45, 206] on span "_ mudar o logo" at bounding box center [63, 213] width 76 height 14
click at [50, 204] on p "_" at bounding box center [246, 212] width 443 height 17
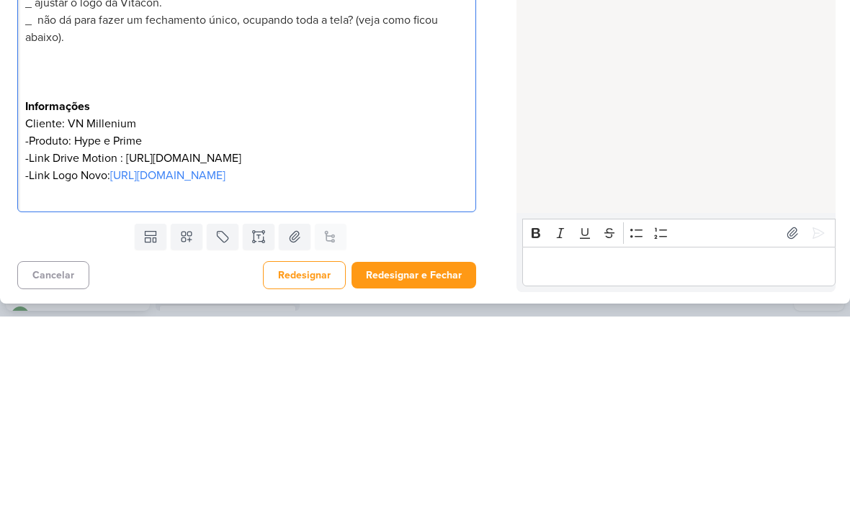
scroll to position [297, 0]
click at [29, 235] on p "Editor editing area: main" at bounding box center [246, 261] width 443 height 52
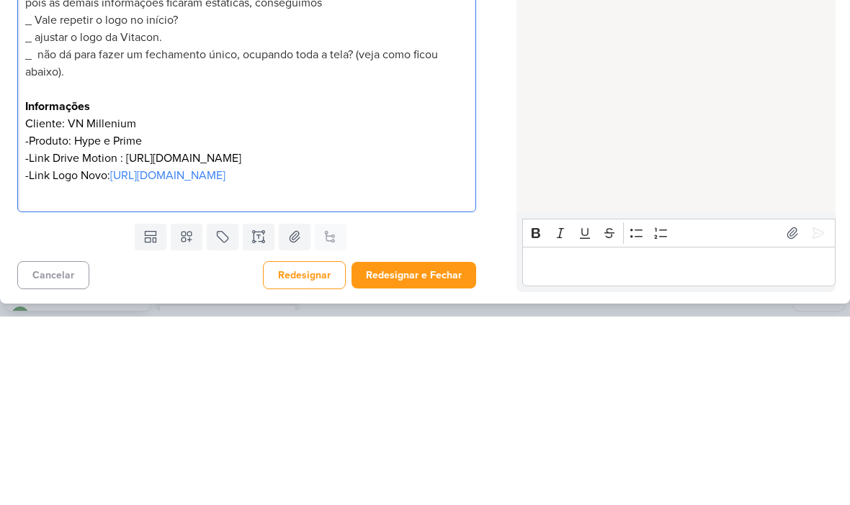
scroll to position [290, 0]
click at [662, 96] on div "HOJE [PERSON_NAME] criou este kard 16:39" at bounding box center [675, 237] width 318 height 330
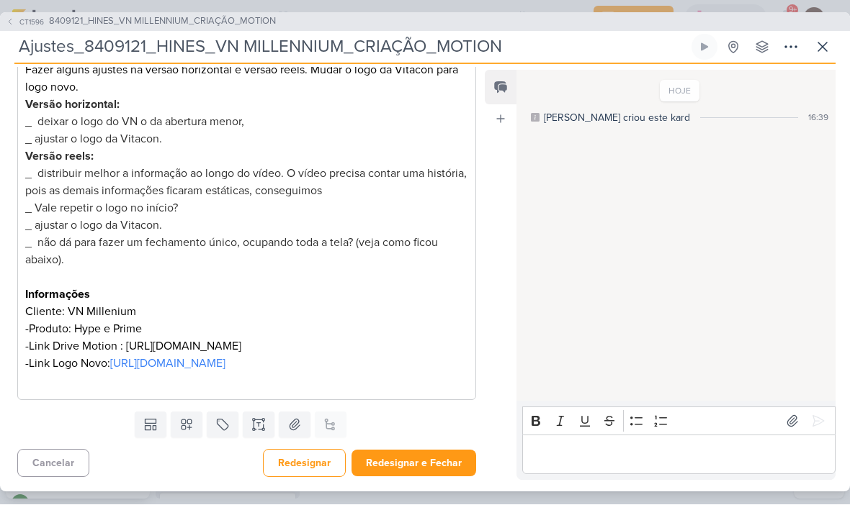
click at [431, 475] on button "Redesignar e Fechar" at bounding box center [413, 464] width 125 height 27
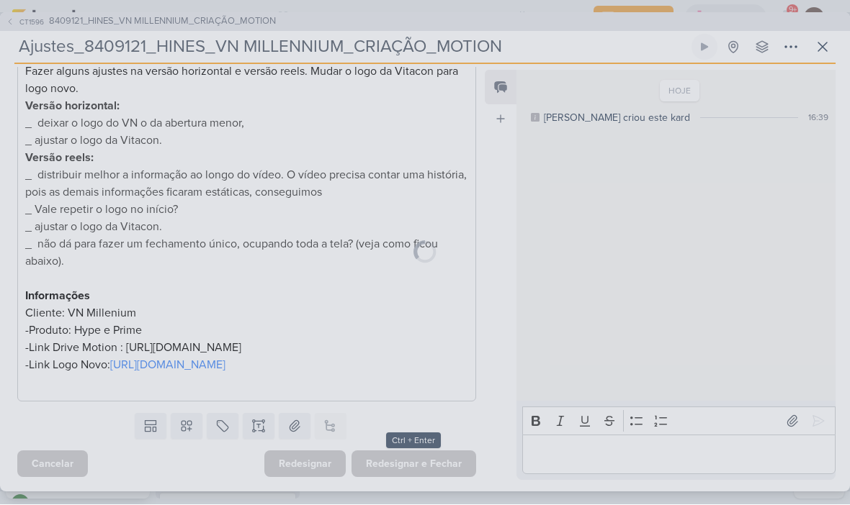
scroll to position [289, 0]
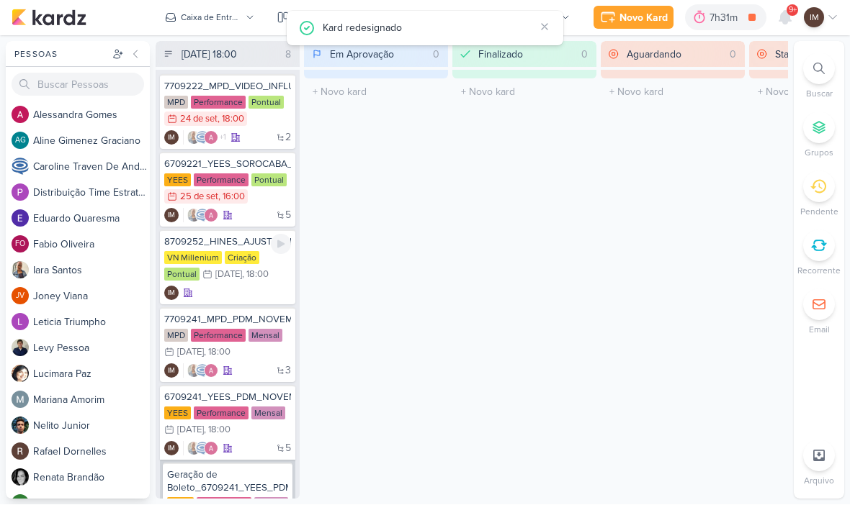
click at [252, 302] on div "8709252_HINES_AJUSTES_LOGO_PEÇAS VN Millenium Criação Pontual 1/10 [DATE] 18:00…" at bounding box center [227, 267] width 135 height 75
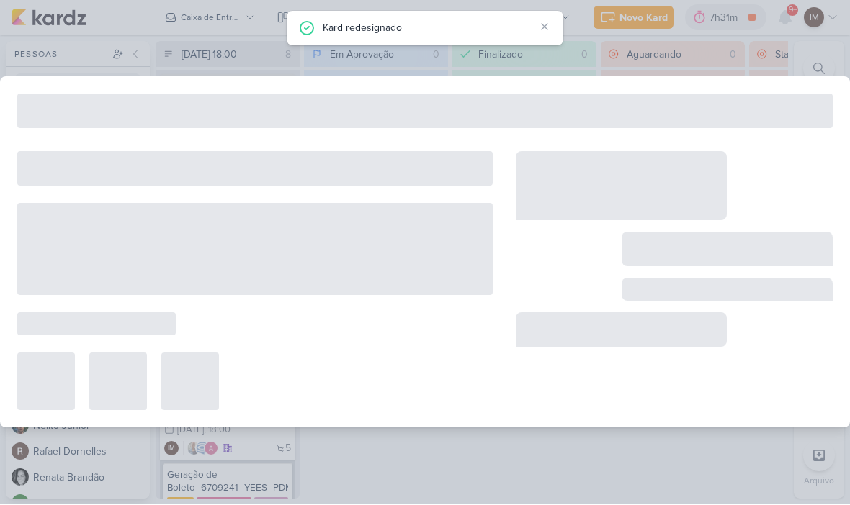
type input "8709252_HINES_AJUSTES_LOGO_PEÇAS"
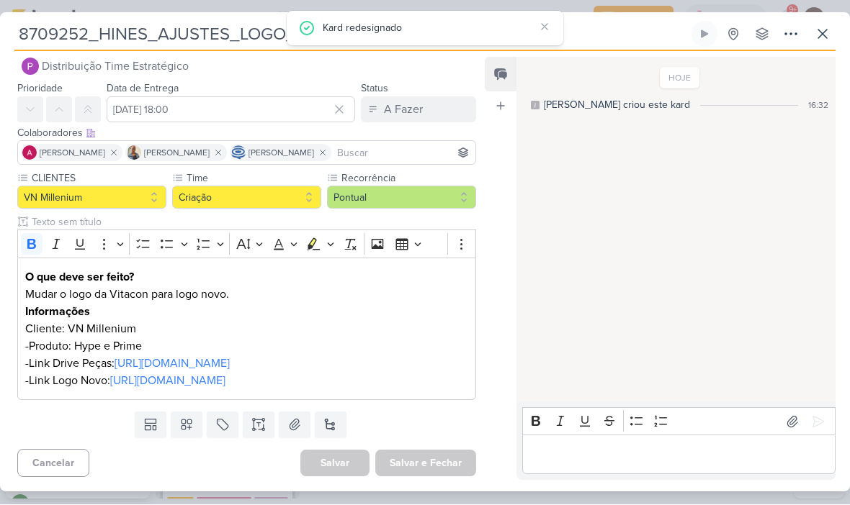
scroll to position [0, 0]
